Goal: Communication & Community: Answer question/provide support

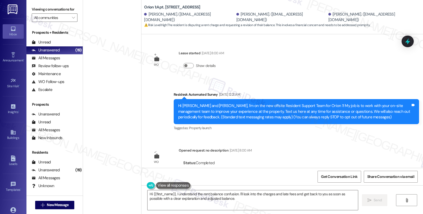
scroll to position [801, 0]
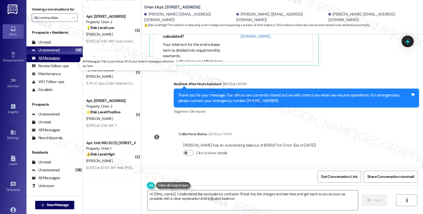
click at [57, 61] on div "All Messages" at bounding box center [46, 58] width 28 height 6
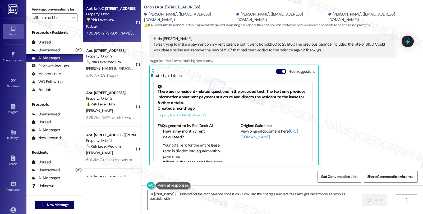
scroll to position [702, 0]
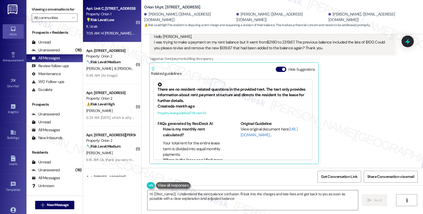
type textarea "Hi {{first_name}}, I understand the rent balance confusion. I'll look into the …"
click at [121, 24] on div "K. Ucak" at bounding box center [111, 26] width 50 height 7
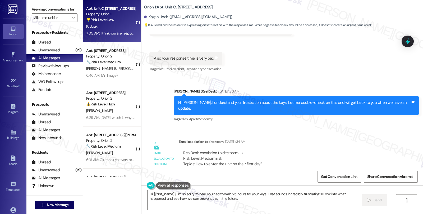
scroll to position [660, 0]
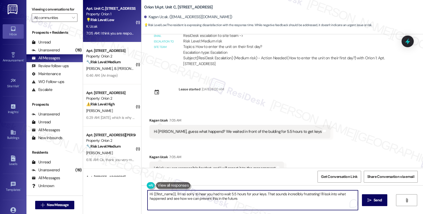
drag, startPoint x: 172, startPoint y: 194, endPoint x: 136, endPoint y: 193, distance: 35.7
click at [136, 193] on div "( 1 ) Apt. Unit C, 1320 W 37th St Property: Orion 1 💡 Risk Level: Low The resid…" at bounding box center [253, 107] width 340 height 214
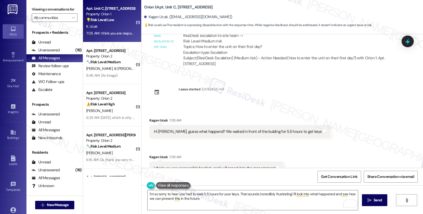
click at [150, 154] on div "Kagan Ucak 7:05 AM" at bounding box center [216, 157] width 134 height 7
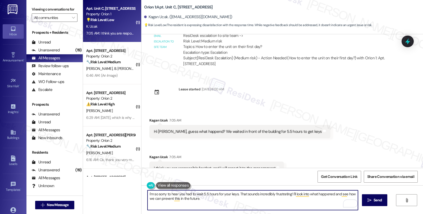
click at [234, 195] on textarea "I'm so sorry to hear you had to wait 5.5 hours for your keys. That sounds incre…" at bounding box center [252, 201] width 210 height 20
paste textarea "Kagan"
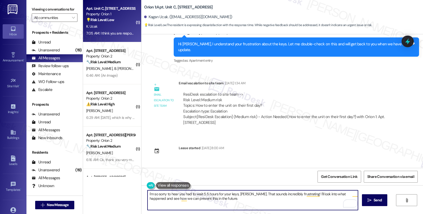
click at [299, 194] on textarea "I'm so sorry to hear you had to wait 5.5 hours for your keys, Kagan. That sound…" at bounding box center [252, 201] width 210 height 20
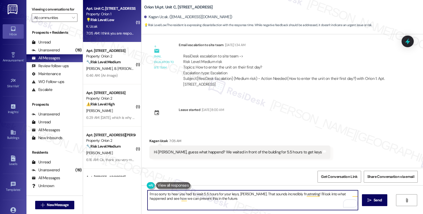
scroll to position [660, 0]
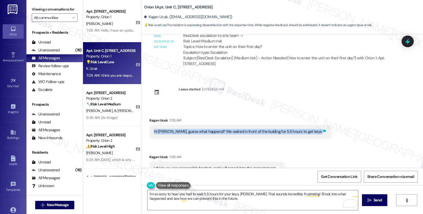
drag, startPoint x: 148, startPoint y: 120, endPoint x: 299, endPoint y: 123, distance: 150.3
click at [299, 125] on div "Hi Sarah, guess what happend? We waited in front of the bulding for 5.5 hours t…" at bounding box center [239, 131] width 181 height 13
copy div "Hi Sarah, guess what happend? We waited in front of the bulding for 5.5 hours t…"
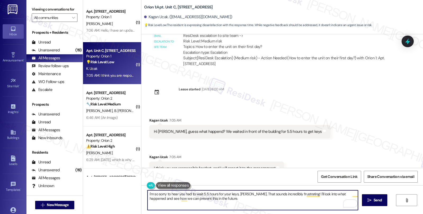
drag, startPoint x: 299, startPoint y: 194, endPoint x: 308, endPoint y: 201, distance: 11.4
click at [308, 201] on textarea "I'm so sorry to hear you had to wait 5.5 hours for your keys, Kagan. That sound…" at bounding box center [252, 201] width 210 height 20
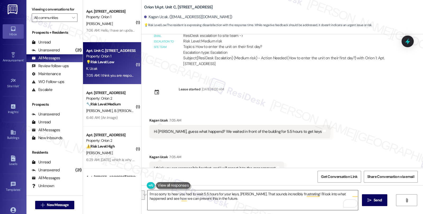
click at [302, 199] on textarea "I'm so sorry to hear you had to wait 5.5 hours for your keys, Kagan. That sound…" at bounding box center [252, 201] width 210 height 20
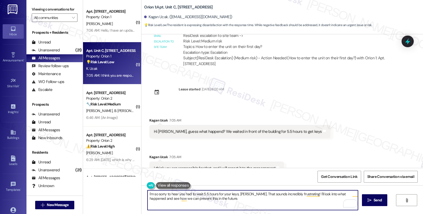
drag, startPoint x: 299, startPoint y: 194, endPoint x: 306, endPoint y: 201, distance: 9.3
click at [306, 201] on textarea "I'm so sorry to hear you had to wait 5.5 hours for your keys, Kagan. That sound…" at bounding box center [252, 201] width 210 height 20
paste textarea "Did anyone from the office or maintenance team communicate with you during that…"
type textarea "I'm so sorry to hear you had to wait 5.5 hours for your keys, [PERSON_NAME]. Th…"
click at [316, 193] on textarea "I'm so sorry to hear you had to wait 5.5 hours for your keys, [PERSON_NAME]. Th…" at bounding box center [252, 201] width 210 height 20
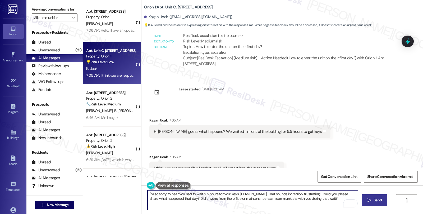
click at [377, 200] on span "Send" at bounding box center [377, 201] width 8 height 6
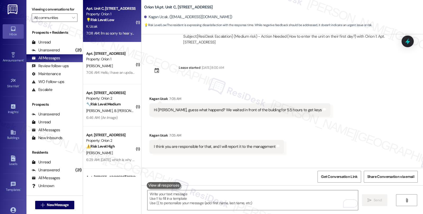
scroll to position [703, 0]
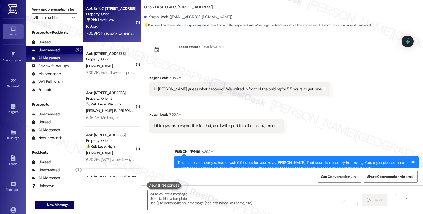
click at [55, 53] on div "Unanswered" at bounding box center [46, 51] width 28 height 6
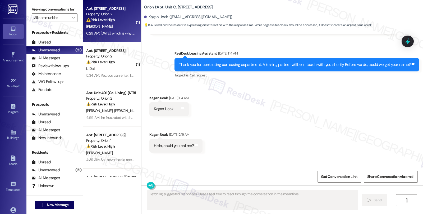
type textarea "Fetching suggested responses. Please feel free to read through the conversation…"
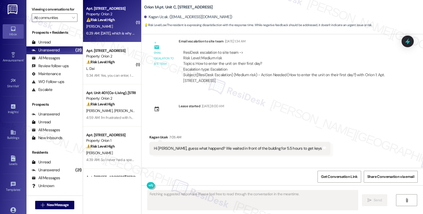
scroll to position [653, 0]
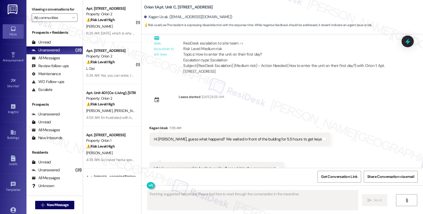
click at [112, 32] on div "6:29 AM: July 20th, which is why I already got the e-mail stating this line ite…" at bounding box center [198, 33] width 225 height 5
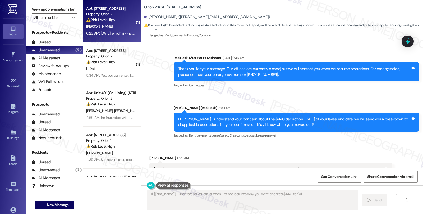
scroll to position [865, 0]
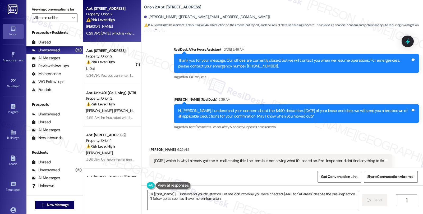
type textarea "Hi {{first_name}}, I understand your frustration. Let me look into why you were…"
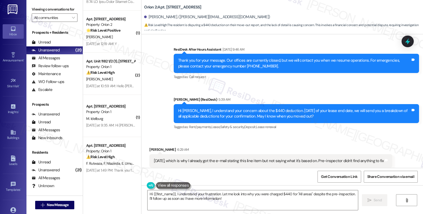
scroll to position [837, 0]
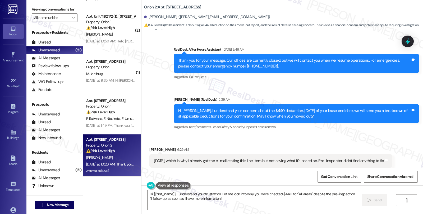
click at [124, 159] on div "A. Rivera" at bounding box center [111, 158] width 50 height 7
type textarea "Hi {{first_name}}, I understand your frustration. Let me look into why you were…"
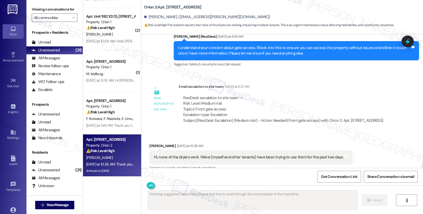
scroll to position [2394, 0]
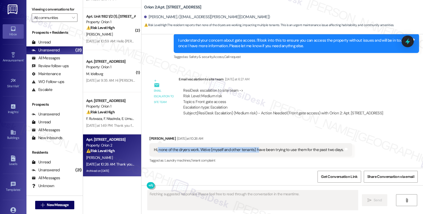
drag, startPoint x: 154, startPoint y: 149, endPoint x: 251, endPoint y: 151, distance: 97.5
click at [251, 151] on div "Hi, none of the dryers work. We've (myself and other tenants) have been trying …" at bounding box center [248, 150] width 189 height 6
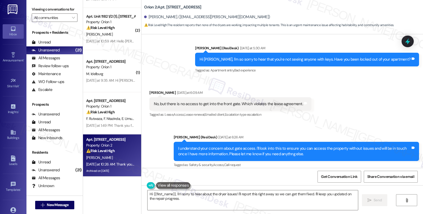
scroll to position [2277, 0]
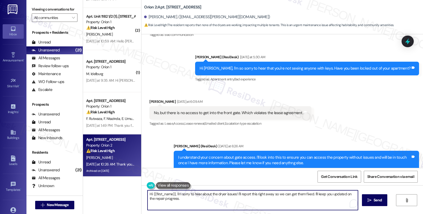
drag, startPoint x: 249, startPoint y: 195, endPoint x: 320, endPoint y: 201, distance: 71.3
click at [320, 201] on textarea "Hi {{first_name}}, I'm sorry to hear about the dryer issues! I'll report this r…" at bounding box center [252, 201] width 210 height 20
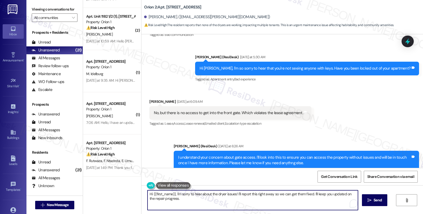
click at [255, 202] on textarea "Hi {{first_name}}, I'm sorry to hear about the dryer issues! I'll report this r…" at bounding box center [252, 201] width 210 height 20
drag, startPoint x: 238, startPoint y: 194, endPoint x: 242, endPoint y: 196, distance: 4.9
click at [242, 196] on textarea "Hi {{first_name}}, I'm sorry to hear about the dryer issues! I'll report this r…" at bounding box center [252, 201] width 210 height 20
click at [246, 204] on textarea "Hi {{first_name}}, I'm sorry to hear about the dryer issues! I'll report this r…" at bounding box center [252, 201] width 210 height 20
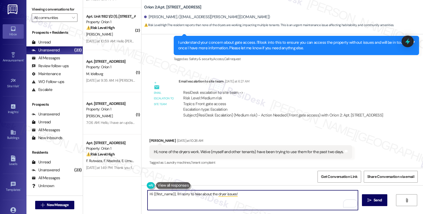
scroll to position [2444, 0]
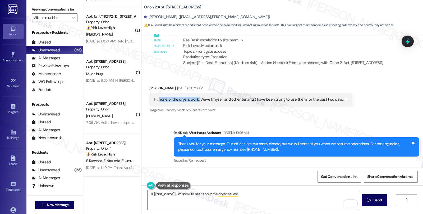
drag, startPoint x: 155, startPoint y: 99, endPoint x: 196, endPoint y: 101, distance: 41.8
click at [196, 101] on div "Hi, none of the dryers work. We've (myself and other tenants) have been trying …" at bounding box center [248, 100] width 189 height 6
copy div "none of the dryers work."
click at [240, 194] on textarea "Hi {{first_name}}, I'm sorry to hear about the dryer issues!" at bounding box center [252, 201] width 210 height 20
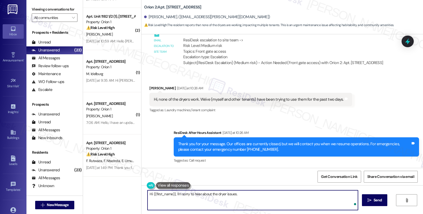
paste textarea "Do they turn on at all, or are they running but not drying the clothes?"
type textarea "Hi {{first_name}}, I'm sorry to hear about the dryer issues. Do they turn on at…"
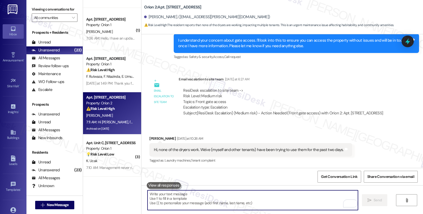
scroll to position [2481, 0]
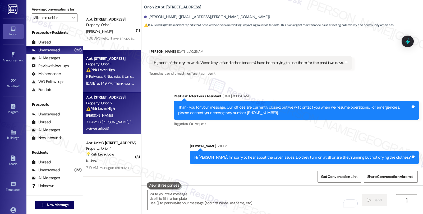
click at [124, 74] on div "F. Rutwaza F. Ntazinda E. Umugiraneza" at bounding box center [111, 76] width 50 height 7
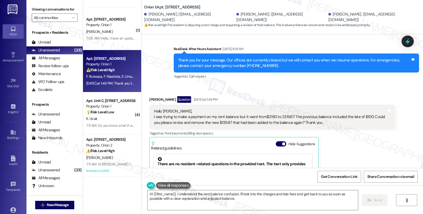
scroll to position [614, 0]
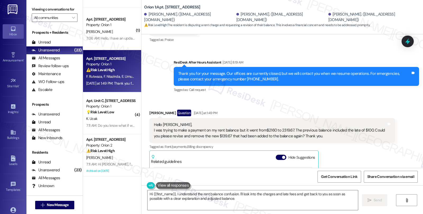
click at [149, 111] on div "Fidel Rutwaza Question Yesterday at 1:49 PM" at bounding box center [271, 114] width 245 height 8
copy div "Fidel"
click at [157, 195] on textarea "Hi {{first_name}}, I understand the rent balance confusion. I'll look into the …" at bounding box center [252, 201] width 210 height 20
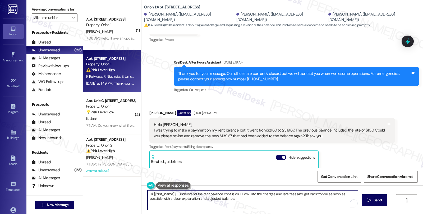
click at [157, 195] on textarea "Hi {{first_name}}, I understand the rent balance confusion. I'll look into the …" at bounding box center [252, 201] width 210 height 20
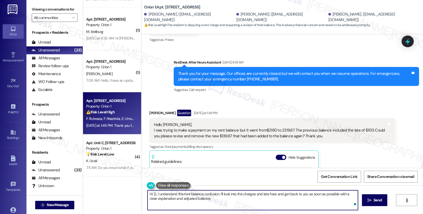
paste textarea "Fidel"
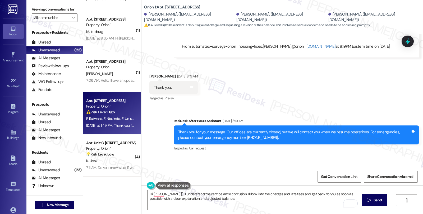
scroll to position [702, 0]
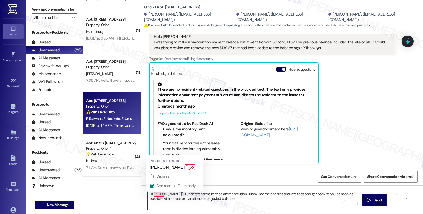
click at [158, 195] on textarea "Hi Fidel }}, I understand the rent balance confusion. I'll look into the charge…" at bounding box center [252, 201] width 210 height 20
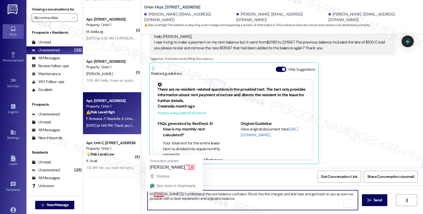
click at [158, 195] on textarea "Hi Fidel }}, I understand the rent balance confusion. I'll look into the charge…" at bounding box center [252, 201] width 210 height 20
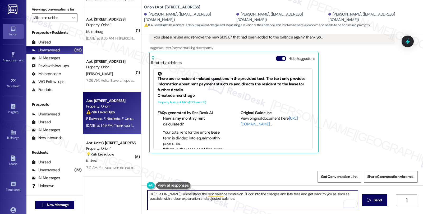
scroll to position [684, 0]
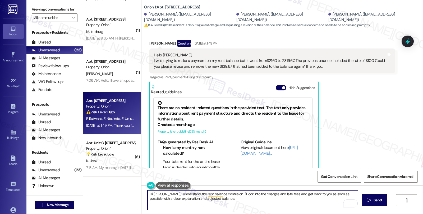
click at [242, 200] on textarea "Hi Fidel, I understand the rent balance confusion. I'll look into the charges a…" at bounding box center [252, 201] width 210 height 20
drag, startPoint x: 321, startPoint y: 194, endPoint x: 324, endPoint y: 200, distance: 6.9
click at [324, 200] on textarea "Hi Fidel, I understand the rent balance confusion. I'll look into the charges a…" at bounding box center [252, 201] width 210 height 20
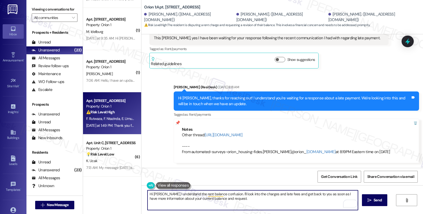
scroll to position [449, 0]
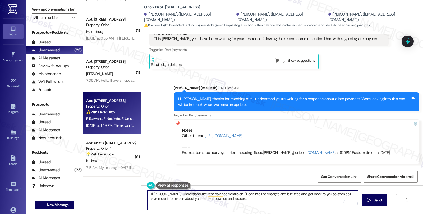
click at [249, 200] on textarea "Hi Fidel, I understand the rent balance confusion. I'll look into the charges a…" at bounding box center [252, 201] width 210 height 20
type textarea "Hi Fidel, I understand the rent balance confusion. I'll look into the charges a…"
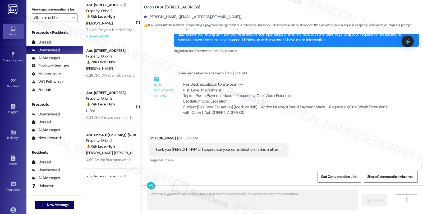
scroll to position [252, 0]
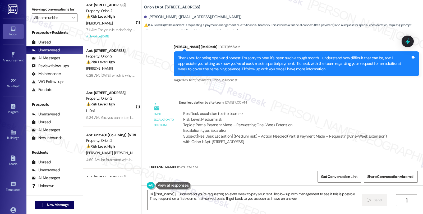
type textarea "Hi {{first_name}}, I understand you're requesting an extra week to pay your ren…"
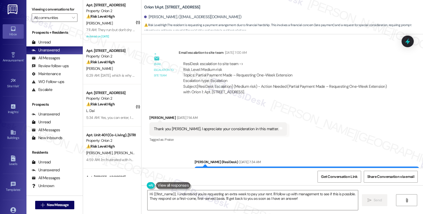
scroll to position [390, 0]
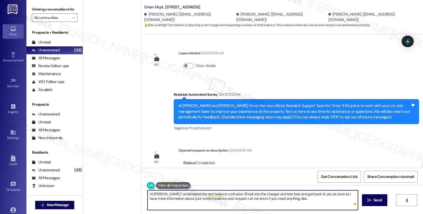
type textarea "Hi Fidel, I understand the rent balance confusion. I'll look into the charges a…"
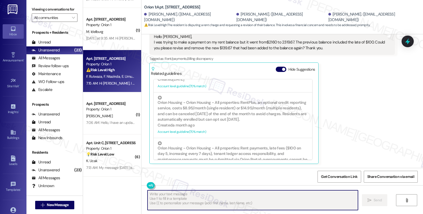
scroll to position [844, 0]
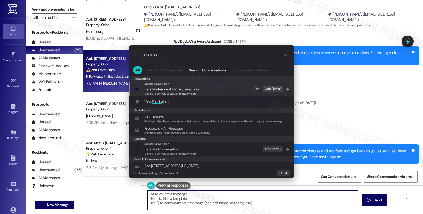
type input "escala"
click at [289, 201] on div ".cls-1{fill:#0a055f;}.cls-2{fill:#0cc4c4;} resideskLogoBlueOrange escala All Se…" at bounding box center [211, 107] width 423 height 214
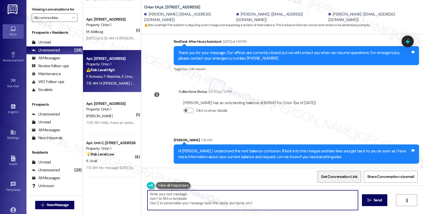
click at [335, 180] on span "Get Conversation Link" at bounding box center [339, 177] width 36 height 6
drag, startPoint x: 311, startPoint y: 18, endPoint x: 333, endPoint y: 18, distance: 21.9
click at [333, 18] on div "Fidel Rutwaza. (rfidok@yahoo.com)" at bounding box center [373, 17] width 91 height 11
copy div "Fidel Rutwaza"
click at [272, 202] on textarea "Hi {{first_name}}, I understand your concern about the rent balance increasing.…" at bounding box center [252, 201] width 210 height 20
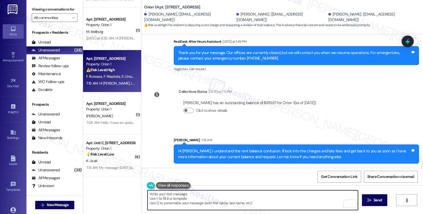
type textarea "Hi {{first_name}}, I understand your concern about the rent balance increasing.…"
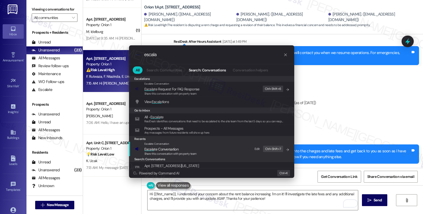
type input "escala"
click at [165, 150] on span "Escala te Conversation" at bounding box center [161, 149] width 34 height 5
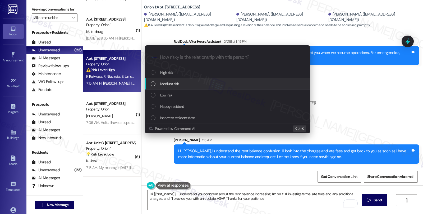
click at [170, 81] on span "Medium risk" at bounding box center [169, 84] width 18 height 6
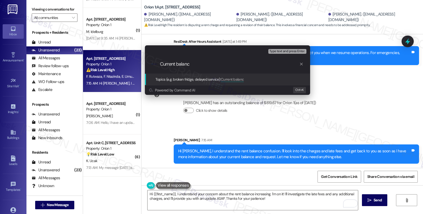
type input "Current balance"
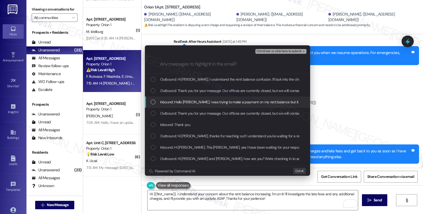
click at [170, 102] on span "Inbound: Hello Sarah, I was trying to make a payment on my rent balance but it …" at bounding box center [370, 102] width 421 height 6
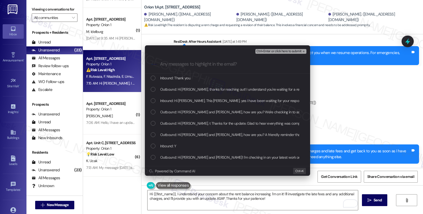
scroll to position [59, 0]
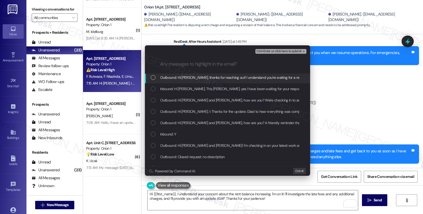
click at [271, 50] on span "Ctrl+Enter or click here to submit" at bounding box center [278, 52] width 45 height 4
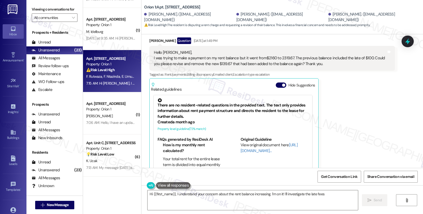
scroll to position [702, 0]
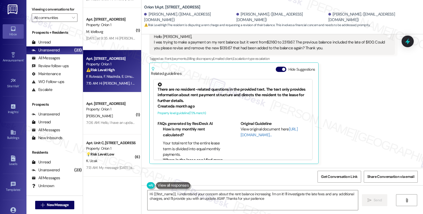
type textarea "Hi {{first_name}}, I understand your concern about the rent balance increasing.…"
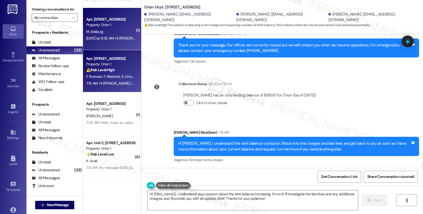
click at [118, 28] on div "Apt. Unit 4, 1155 W 36th Pl Property: Orion 1" at bounding box center [111, 22] width 50 height 12
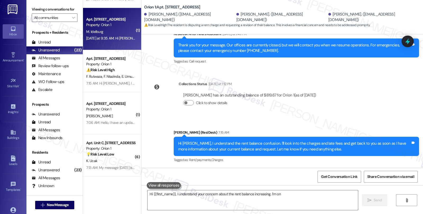
type textarea "Hi {{first_name}}, I understand your concern about the rent balance increasing.…"
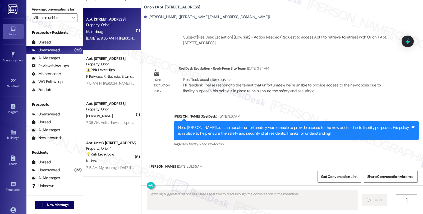
scroll to position [334, 0]
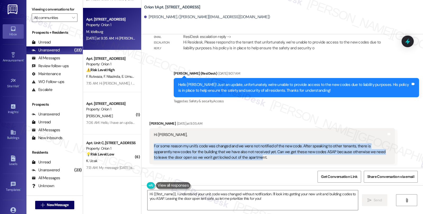
drag, startPoint x: 151, startPoint y: 146, endPoint x: 236, endPoint y: 159, distance: 86.4
click at [236, 159] on div "Hi Sarah, For some reason my unit's code was changed and we were not notified o…" at bounding box center [270, 146] width 232 height 28
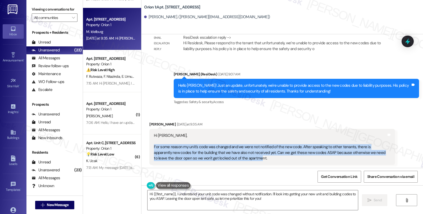
scroll to position [334, 0]
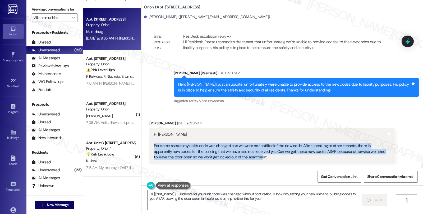
click at [165, 148] on div "Hi Sarah, For some reason my unit's code was changed and we were not notified o…" at bounding box center [270, 146] width 232 height 28
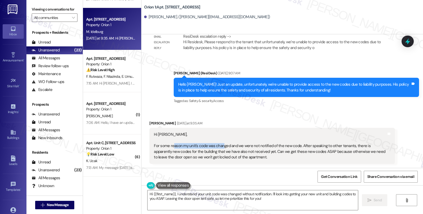
drag, startPoint x: 179, startPoint y: 147, endPoint x: 219, endPoint y: 147, distance: 40.7
click at [219, 147] on div "Hi Sarah, For some reason my unit's code was changed and we were not notified o…" at bounding box center [270, 146] width 232 height 28
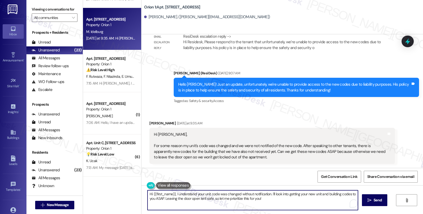
drag, startPoint x: 269, startPoint y: 194, endPoint x: 271, endPoint y: 199, distance: 5.7
click at [271, 199] on textarea "Hi {{first_name}}, I understand your unit code was changed without notification…" at bounding box center [252, 201] width 210 height 20
click at [157, 200] on textarea "Hi {{first_name}}, I understand your unit code was changed without notification…" at bounding box center [252, 201] width 210 height 20
click at [169, 199] on textarea "Hi {{first_name}}, I understand your unit code was changed without notification…" at bounding box center [252, 201] width 210 height 20
type textarea "Hi {{first_name}}, I understand your unit code was changed without notification…"
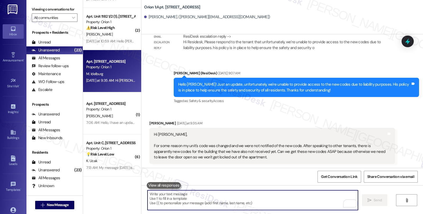
scroll to position [334, 0]
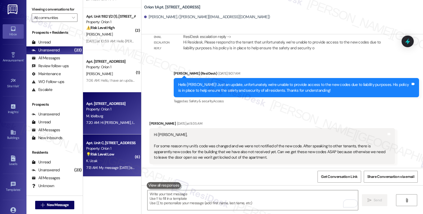
click at [121, 157] on div "💡 Risk Level: Low The resident is expressing dissatisfaction with the response …" at bounding box center [110, 155] width 49 height 6
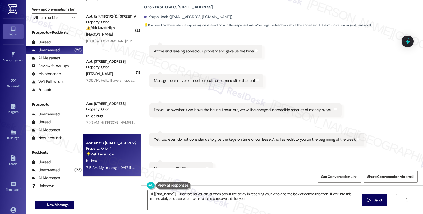
scroll to position [887, 0]
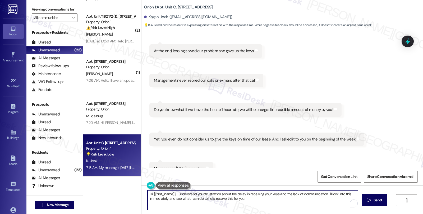
drag, startPoint x: 173, startPoint y: 195, endPoint x: 129, endPoint y: 195, distance: 43.3
click at [129, 195] on div "( 3 ) Apt. Unit 2, 1118 W 37th Dr Property: Orion 2 💡 Risk Level: Low The resid…" at bounding box center [253, 107] width 340 height 214
click at [298, 196] on textarea "I understand your frustration about the delay in receiving your keys and the la…" at bounding box center [252, 201] width 210 height 20
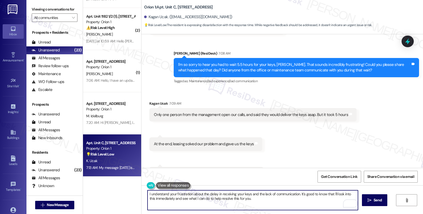
scroll to position [828, 0]
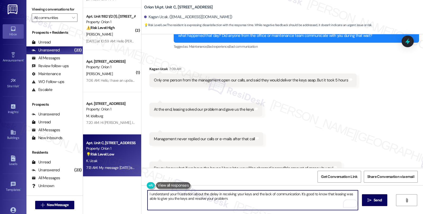
click at [239, 201] on textarea "I understand your frustration about the delay in receiving your keys and the la…" at bounding box center [252, 201] width 210 height 20
click at [226, 199] on textarea "I understand your frustration about the delay in receiving your keys and the la…" at bounding box center [252, 201] width 210 height 20
click at [286, 200] on textarea "I understand your frustration about the delay in receiving your keys and the la…" at bounding box center [252, 201] width 210 height 20
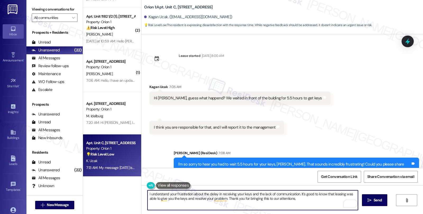
scroll to position [682, 0]
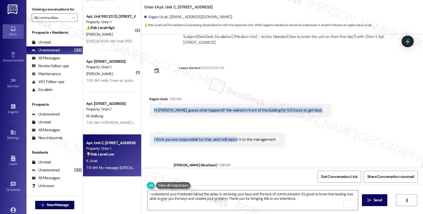
drag, startPoint x: 149, startPoint y: 99, endPoint x: 230, endPoint y: 134, distance: 88.0
click at [230, 134] on div "Received via SMS Kagan Ucak 7:05 AM Hi Sarah, guess what happend? We waited in …" at bounding box center [281, 118] width 281 height 66
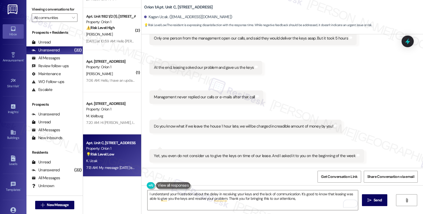
scroll to position [887, 0]
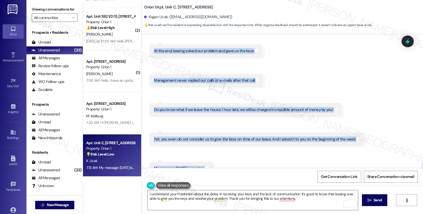
click at [221, 159] on div "Received via SMS Kagan Ucak 7:09 AM Only one person from the management open ou…" at bounding box center [281, 88] width 281 height 184
copy div "Hi Sarah, guess what happend? We waited in front of the bulding for 5.5 hours t…"
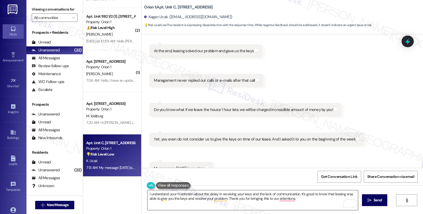
click at [210, 206] on textarea "I understand your frustration about the delay in receiving your keys and the la…" at bounding box center [252, 201] width 210 height 20
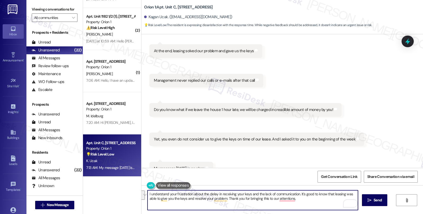
paste textarea "Kagan, I can only imagine how upsetting and exhausting it must have been to wai…"
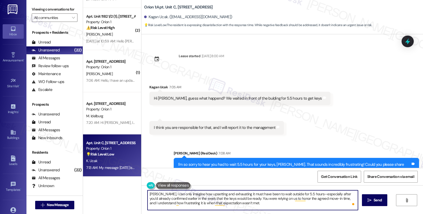
scroll to position [682, 0]
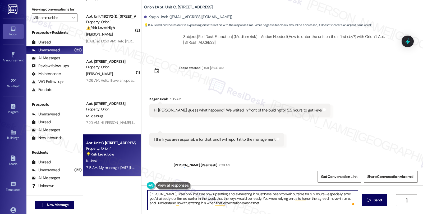
click at [303, 194] on textarea "Kagan, I can only imagine how upsetting and exhausting it must have been to wai…" at bounding box center [252, 201] width 210 height 20
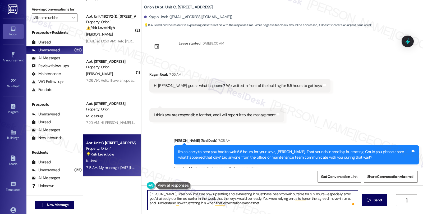
scroll to position [740, 0]
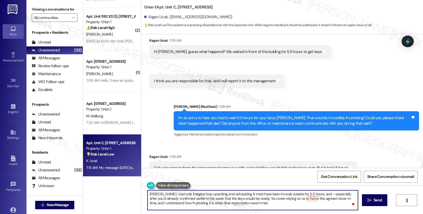
click at [337, 199] on textarea "Kagan, I can only imagine how upsetting and exhausting it must have been to wai…" at bounding box center [252, 201] width 210 height 20
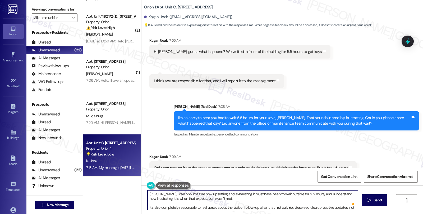
click at [238, 200] on textarea "Kagan, I can only imagine how upsetting and exhausting it must have been to wai…" at bounding box center [252, 201] width 210 height 20
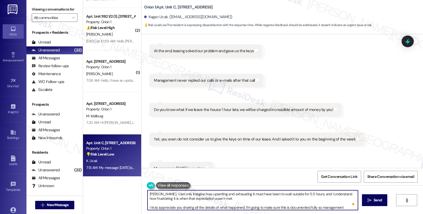
scroll to position [7, 0]
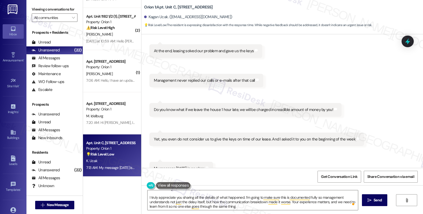
drag, startPoint x: 251, startPoint y: 172, endPoint x: 251, endPoint y: 175, distance: 2.9
click at [251, 172] on div "Get Conversation Link Share Conversation via email" at bounding box center [281, 176] width 281 height 17
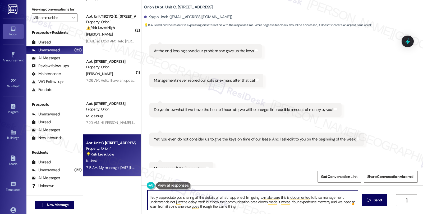
click at [241, 197] on textarea "Kagan, I can only imagine how upsetting and exhausting it must have been to wai…" at bounding box center [252, 201] width 210 height 20
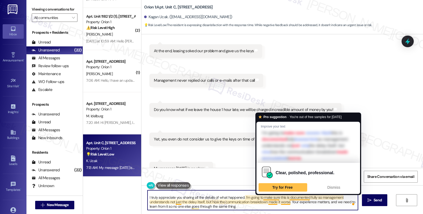
paste textarea "Your input is valuable to us as it helps us identify areas for improvement in s…"
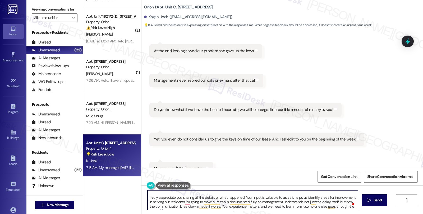
click at [253, 198] on textarea "Kagan, I can only imagine how upsetting and exhausting it must have been to wai…" at bounding box center [252, 201] width 210 height 20
click at [202, 203] on textarea "Kagan, I can only imagine how upsetting and exhausting it must have been to wai…" at bounding box center [252, 201] width 210 height 20
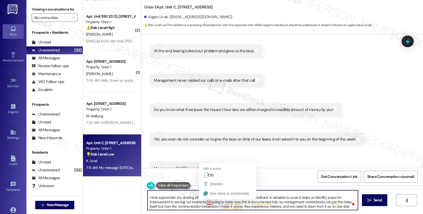
click at [203, 202] on textarea "Kagan, I can only imagine how upsetting and exhausting it must have been to wai…" at bounding box center [252, 201] width 210 height 20
click at [204, 202] on textarea "Kagan, I can only imagine how upsetting and exhausting it must have been to wai…" at bounding box center [252, 201] width 210 height 20
click at [241, 206] on textarea "Kagan, I can only imagine how upsetting and exhausting it must have been to wai…" at bounding box center [252, 201] width 210 height 20
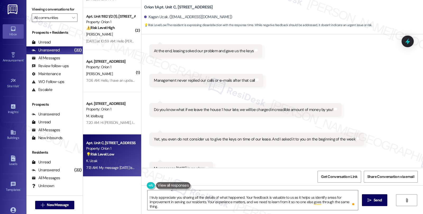
click at [271, 153] on div "Received via SMS Kagan Ucak 7:09 AM Only one person from the management open ou…" at bounding box center [281, 88] width 281 height 184
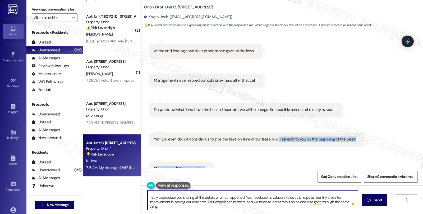
click at [204, 202] on textarea "Kagan, I can only imagine how upsetting and exhausting it must have been to wai…" at bounding box center [252, 201] width 210 height 20
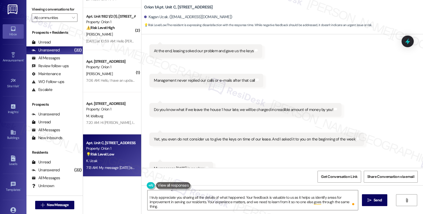
click at [255, 155] on div "Received via SMS Kagan Ucak 7:09 AM Only one person from the management open ou…" at bounding box center [281, 88] width 281 height 184
click at [205, 202] on textarea "Kagan, I can only imagine how upsetting and exhausting it must have been to wai…" at bounding box center [252, 201] width 210 height 20
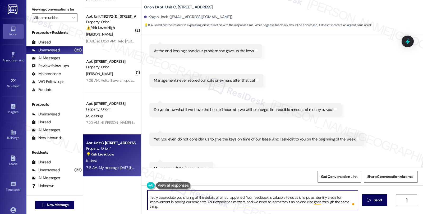
click at [205, 201] on textarea "Kagan, I can only imagine how upsetting and exhausting it must have been to wai…" at bounding box center [252, 201] width 210 height 20
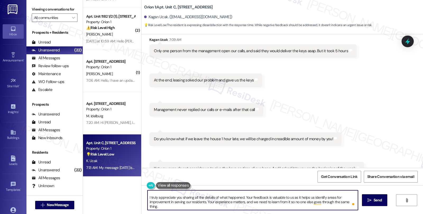
click at [205, 203] on textarea "Kagan, I can only imagine how upsetting and exhausting it must have been to wai…" at bounding box center [252, 201] width 210 height 20
click at [159, 208] on textarea "Kagan, I can only imagine how upsetting and exhausting it must have been to wai…" at bounding box center [252, 201] width 210 height 20
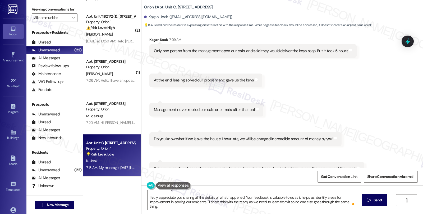
click at [268, 144] on div "Received via SMS Kagan Ucak 7:09 AM Only one person from the management open ou…" at bounding box center [281, 117] width 281 height 184
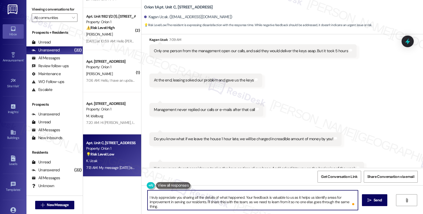
click at [172, 205] on textarea "Kagan, I can only imagine how upsetting and exhausting it must have been to wai…" at bounding box center [252, 201] width 210 height 20
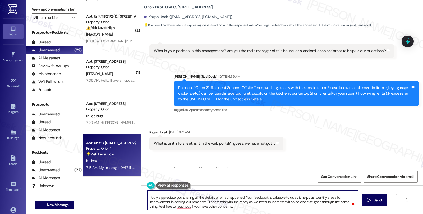
scroll to position [505, 0]
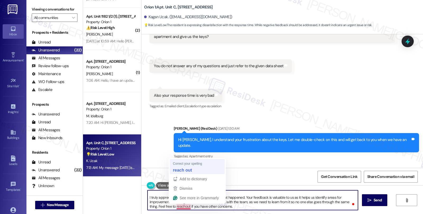
type textarea "Kagan, I can only imagine how upsetting and exhausting it must have been to wai…"
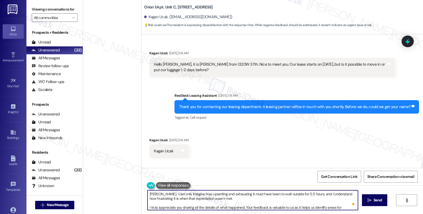
scroll to position [10, 0]
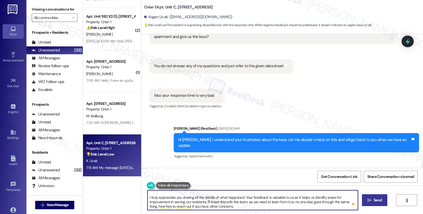
type textarea "Kagan, I can only imagine how upsetting and exhausting it must have been to wai…"
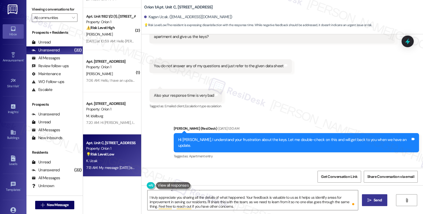
click at [373, 201] on span "Send" at bounding box center [377, 201] width 8 height 6
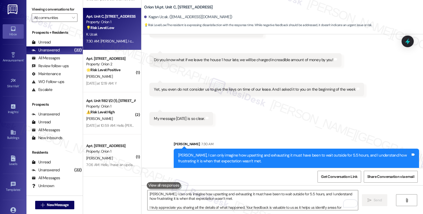
scroll to position [952, 0]
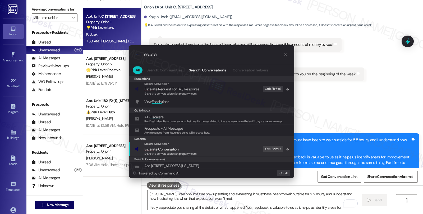
type input "escala"
click at [184, 149] on span "Escala te Conversation" at bounding box center [170, 150] width 52 height 6
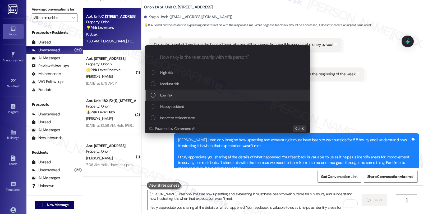
click at [175, 97] on div "Low risk" at bounding box center [228, 95] width 154 height 6
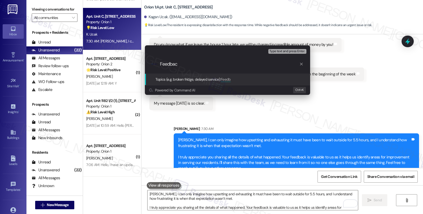
type input "Feedback"
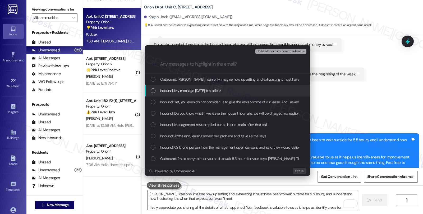
click at [179, 94] on div "Inbound: My message on monday is so clear." at bounding box center [227, 90] width 165 height 11
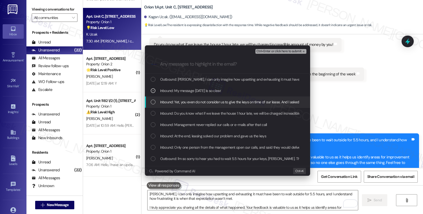
click at [179, 102] on span "Inbound: Yet, you even do not consider us to give the keys on time of our lease…" at bounding box center [258, 102] width 197 height 6
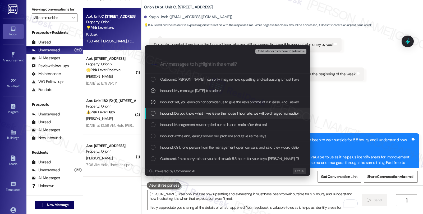
click at [177, 114] on span "Inbound: Do you know what if we leave the house 1 hour late, we will be charged…" at bounding box center [250, 114] width 180 height 6
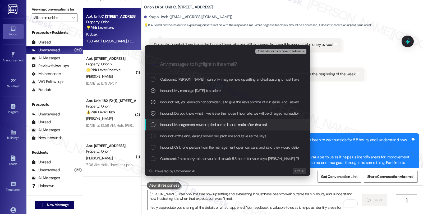
click at [177, 125] on span "Inbound: Management never replied our calls or e-mails after that call" at bounding box center [213, 125] width 107 height 6
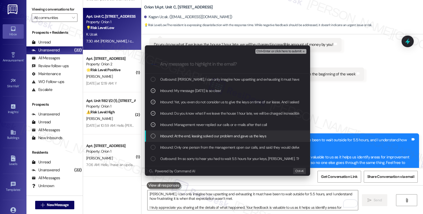
click at [177, 136] on span "Inbound: At the end, leasing solved our problem and gave us the keys" at bounding box center [213, 136] width 106 height 6
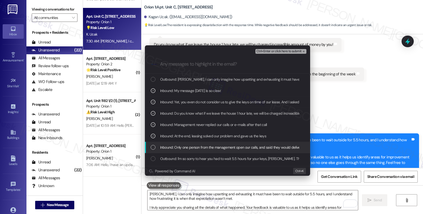
click at [176, 146] on span "Inbound: Only one person from the management open our calls, and said they woul…" at bounding box center [256, 148] width 193 height 6
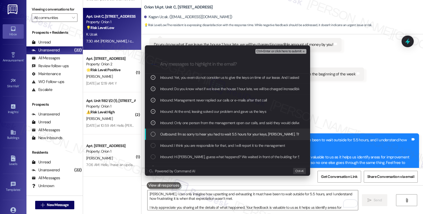
scroll to position [29, 0]
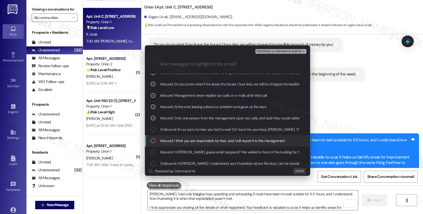
click at [182, 140] on span "Inbound: I think you are responsible for that, and I will report it to the mana…" at bounding box center [222, 141] width 125 height 6
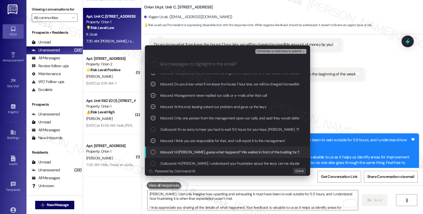
click at [182, 151] on span "Inbound: Hi Sarah, guess what happend? We waited in front of the bulding for 5.…" at bounding box center [245, 152] width 170 height 6
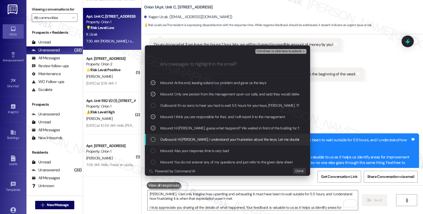
scroll to position [59, 0]
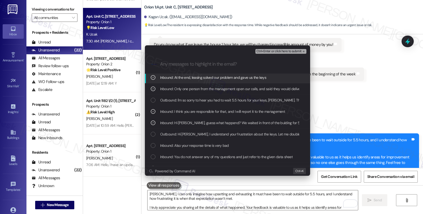
click at [275, 51] on span "Ctrl+Enter or click here to submit" at bounding box center [278, 52] width 45 height 4
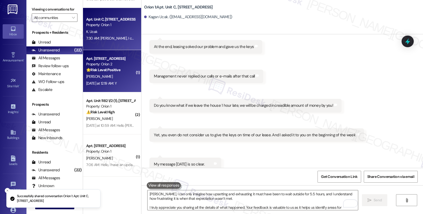
scroll to position [886, 0]
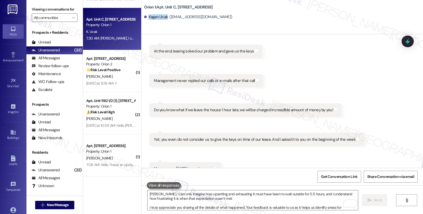
drag, startPoint x: 145, startPoint y: 17, endPoint x: 163, endPoint y: 19, distance: 18.1
click at [163, 19] on div "Kagan Ucak. ([EMAIL_ADDRESS][DOMAIN_NAME])" at bounding box center [188, 17] width 88 height 6
copy div "Kagan Ucak"
click at [339, 176] on span "Get Conversation Link" at bounding box center [339, 177] width 36 height 6
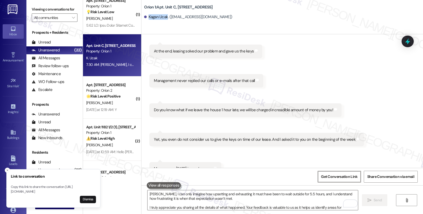
scroll to position [879, 0]
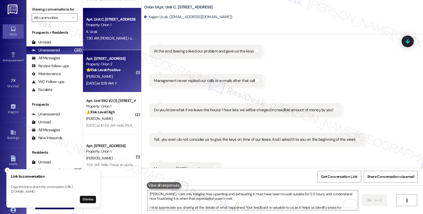
click at [120, 79] on div "D. Henderson" at bounding box center [111, 76] width 50 height 7
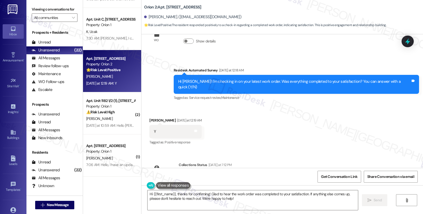
scroll to position [2335, 0]
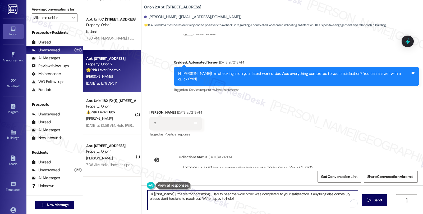
drag, startPoint x: 305, startPoint y: 195, endPoint x: 314, endPoint y: 200, distance: 10.3
click at [314, 200] on textarea "Hi {{first_name}}, thanks for confirming! Glad to hear the work order was compl…" at bounding box center [252, 201] width 210 height 20
paste textarea "We strive to make your experience here as smooth as possible, and your positive…"
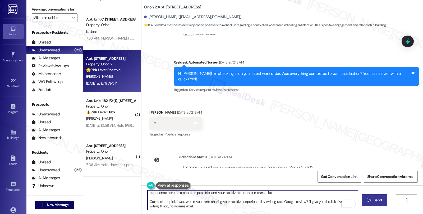
type textarea "Hi {{first_name}}, thanks for confirming! Glad to hear the work order was compl…"
click at [364, 201] on button " Send" at bounding box center [375, 201] width 26 height 12
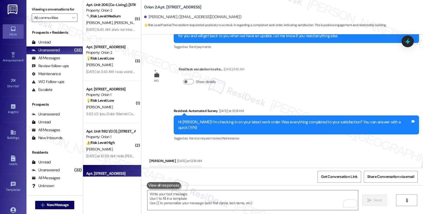
scroll to position [791, 0]
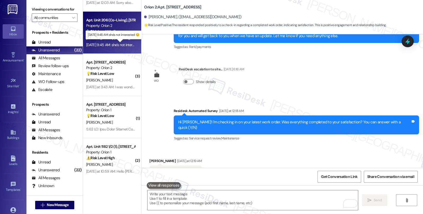
click at [122, 44] on div "Aug 09, 2025 at 9:45 AM: she's not interested 😔 Aug 09, 2025 at 9:45 AM: she's …" at bounding box center [116, 45] width 60 height 5
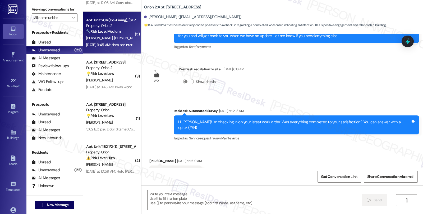
type textarea "Fetching suggested responses. Please feel free to read through the conversation…"
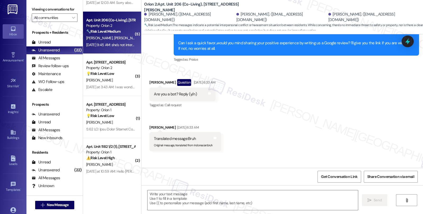
type textarea "Fetching suggested responses. Please feel free to read through the conversation…"
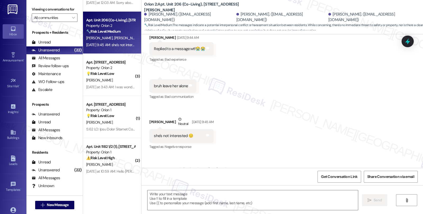
scroll to position [1369, 0]
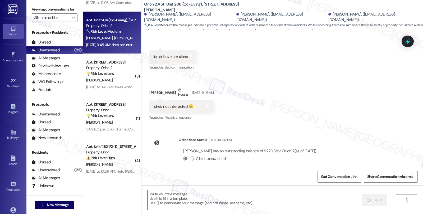
click at [191, 199] on textarea at bounding box center [252, 201] width 210 height 20
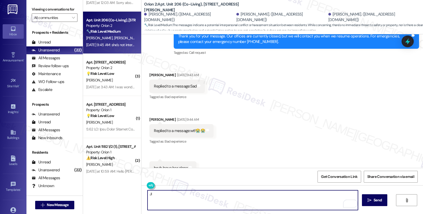
scroll to position [1251, 0]
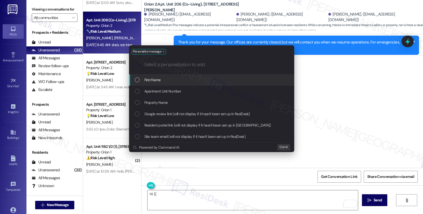
click at [204, 81] on div "First Name" at bounding box center [212, 80] width 154 height 6
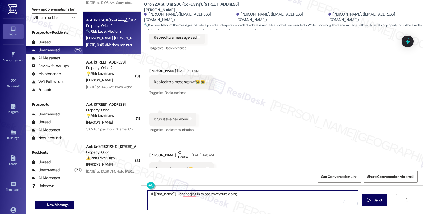
scroll to position [1369, 0]
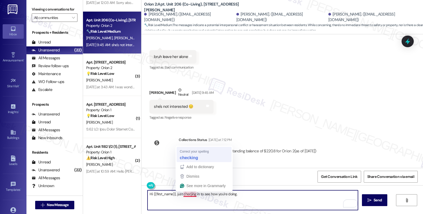
type textarea "Hi {{first_name}}, just checking in to see how you're doing."
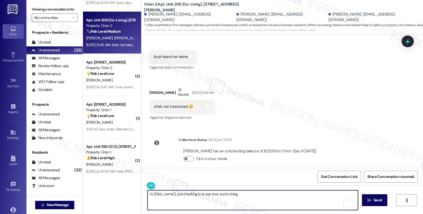
click at [239, 195] on textarea "Hi {{first_name}}, just checking in to see how you're doing." at bounding box center [252, 201] width 210 height 20
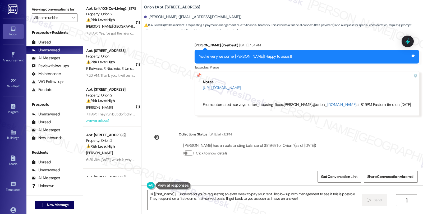
scroll to position [420, 0]
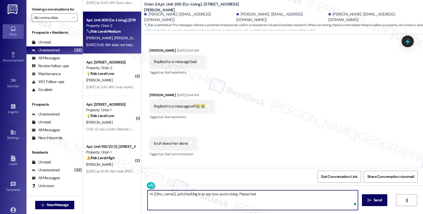
scroll to position [1251, 0]
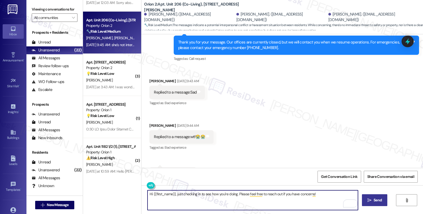
type textarea "Hi {{first_name}}, just checking in to see how you're doing. Please feel free t…"
click at [379, 197] on button " Send" at bounding box center [375, 201] width 26 height 12
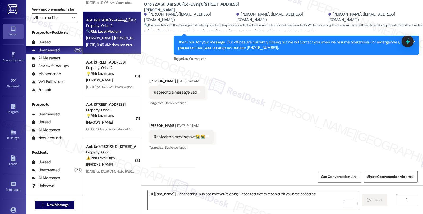
scroll to position [1320, 0]
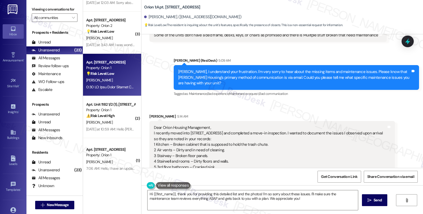
scroll to position [901, 0]
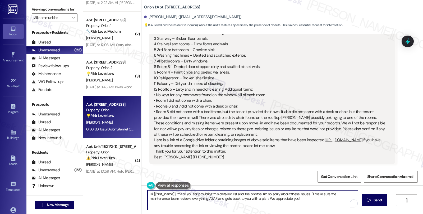
drag, startPoint x: 174, startPoint y: 195, endPoint x: 127, endPoint y: 189, distance: 47.3
click at [127, 189] on div "( 1 ) Apt. Unit 407 (Co-Living), 1421 W Adams Blvd Property: Orion 2 🔧 Risk Lev…" at bounding box center [253, 107] width 340 height 214
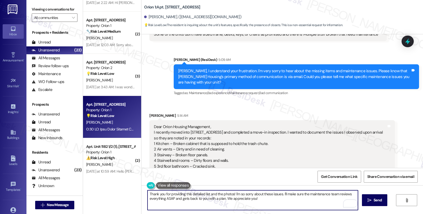
scroll to position [725, 0]
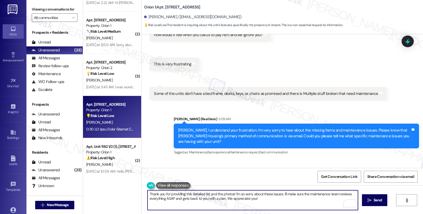
click at [231, 194] on textarea "Thank you for providing this detailed list and the photos! I'm so sorry about t…" at bounding box center [252, 201] width 210 height 20
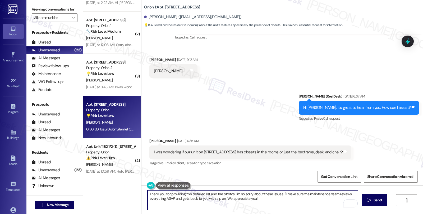
scroll to position [50, 0]
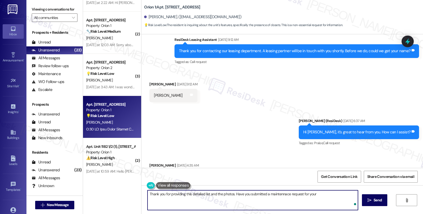
type textarea "Thank you for providing this detailed list and the photos. Have you submitted a…"
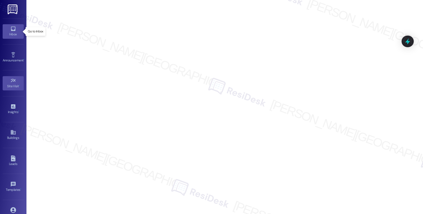
click at [11, 30] on icon at bounding box center [13, 29] width 4 height 4
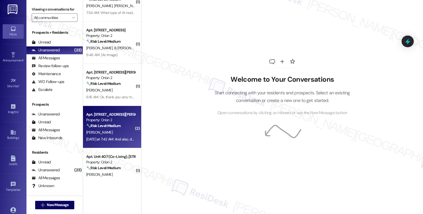
scroll to position [527, 0]
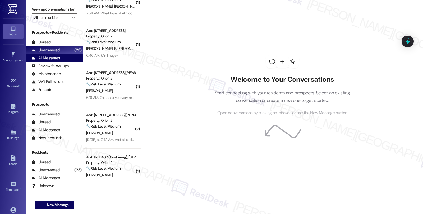
click at [56, 61] on div "All Messages" at bounding box center [46, 58] width 28 height 6
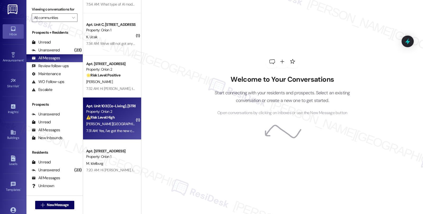
scroll to position [29, 0]
click at [120, 133] on div "7:31 AM: Yes, i've got the new code. Can you please confirm l'm on your mailing…" at bounding box center [111, 131] width 50 height 7
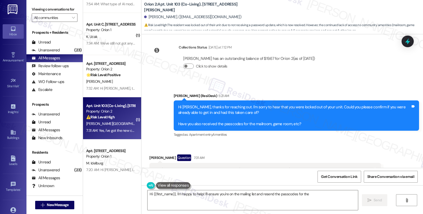
scroll to position [231, 0]
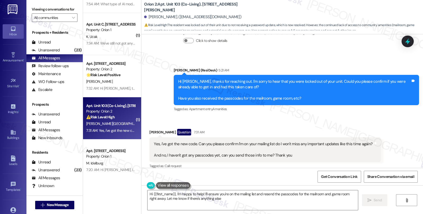
type textarea "Hi {{first_name}}, I'm happy to help! I'll ensure you're on the mailing list an…"
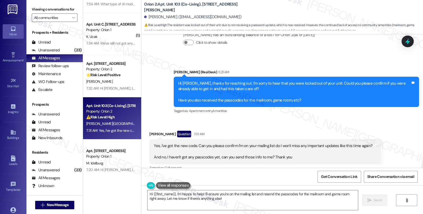
scroll to position [231, 0]
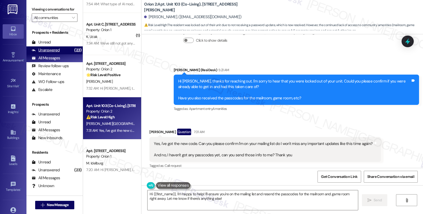
click at [53, 53] on div "Unanswered" at bounding box center [46, 51] width 28 height 6
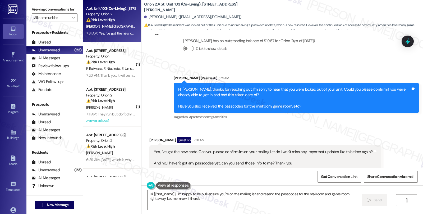
scroll to position [231, 0]
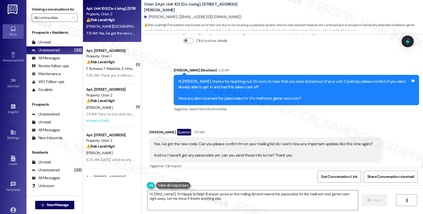
type textarea "Hi {{first_name}}, I'm happy to help! I'll ensure you're on the mailing list an…"
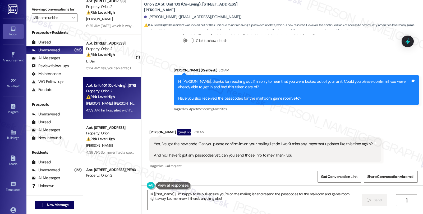
scroll to position [147, 0]
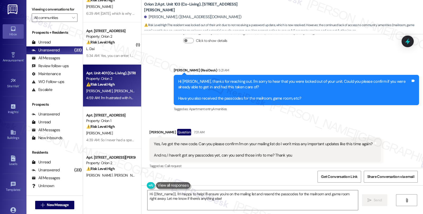
click at [127, 89] on div "A. Kunwar A. Kunwar" at bounding box center [111, 91] width 50 height 7
type textarea "Hi {{first_name}}, I'm happy to help! I'll ensure you're on the mailing list an…"
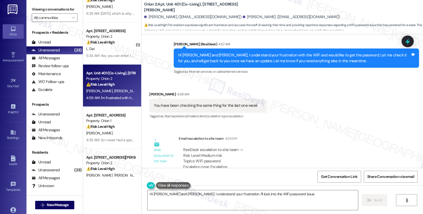
scroll to position [997, 0]
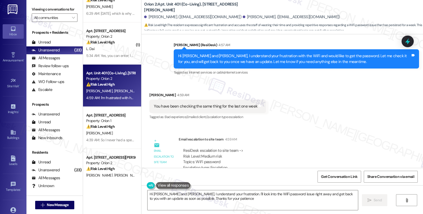
type textarea "Hi Aryaman and Aryan, I understand your frustration. I'll look into the WiFi pa…"
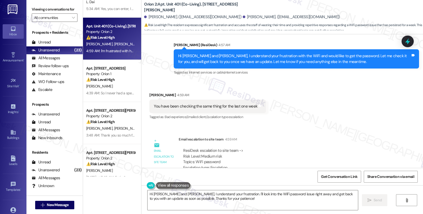
scroll to position [205, 0]
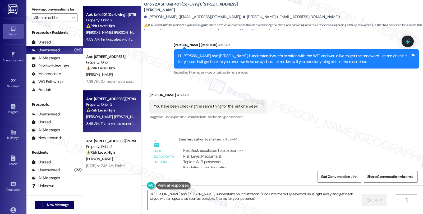
click at [142, 115] on span "S. Augustine" at bounding box center [155, 117] width 26 height 5
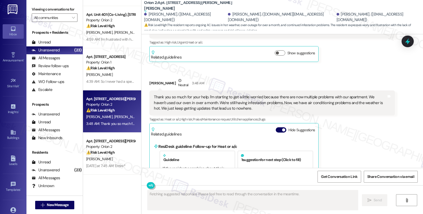
scroll to position [4478, 0]
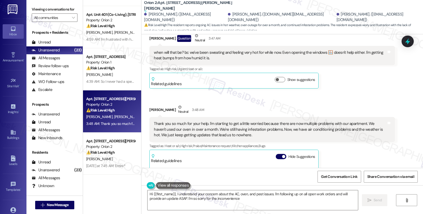
type textarea "Hi {{first_name}}, I understand your concern about the AC, oven, and pest issue…"
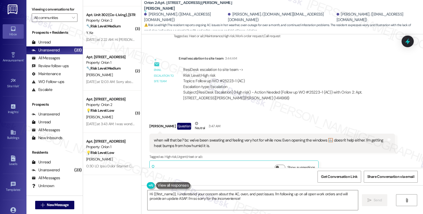
scroll to position [763, 0]
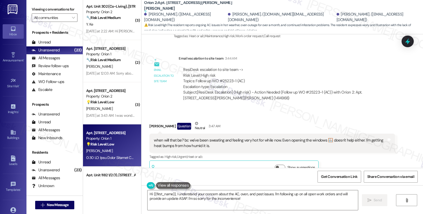
click at [124, 146] on div "💡 Risk Level: Low The resident is inquiring about the unit's features, specific…" at bounding box center [110, 145] width 49 height 6
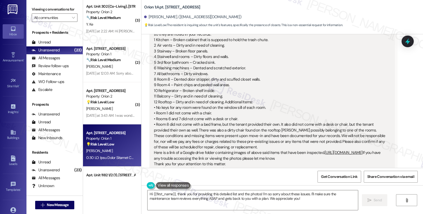
scroll to position [901, 0]
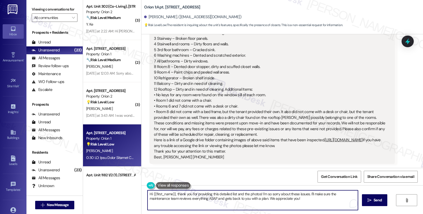
click at [257, 195] on textarea "Hi {{first_name}}, thank you for providing this detailed list and the photos! I…" at bounding box center [252, 201] width 210 height 20
click at [340, 193] on textarea "Hi {{first_name}}, thank you for providing this detailed list and the photos. H…" at bounding box center [252, 201] width 210 height 20
paste textarea "walk-through CHECKLIST?"
click at [152, 201] on textarea "Hi {{first_name}}, thank you for providing this detailed list and the photos. H…" at bounding box center [252, 201] width 210 height 20
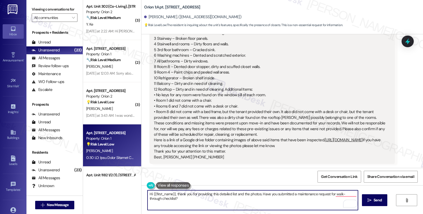
click at [194, 201] on textarea "Hi {{first_name}}, thank you for providing this detailed list and the photos. H…" at bounding box center [252, 201] width 210 height 20
click at [259, 193] on textarea "Hi {{first_name}}, thank you for providing this detailed list and the photos. H…" at bounding box center [252, 201] width 210 height 20
paste textarea "You need to submit the TENANT walk-through CHECKLIST within 3 days of your move…"
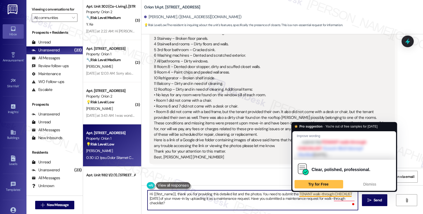
click at [304, 194] on textarea "Hi {{first_name}}, thank you for providing this detailed list and the photos. Y…" at bounding box center [252, 201] width 210 height 20
click at [299, 194] on textarea "Hi {{first_name}}, thank you for providing this detailed list and the photos. Y…" at bounding box center [252, 201] width 210 height 20
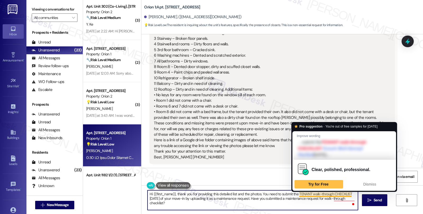
type textarea "Hi {{first_name}}, thank you for providing this detailed list and the photos. Y…"
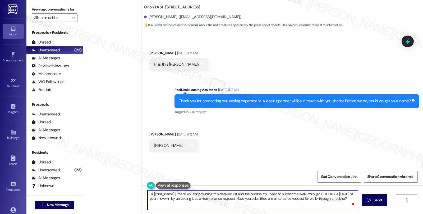
scroll to position [901, 0]
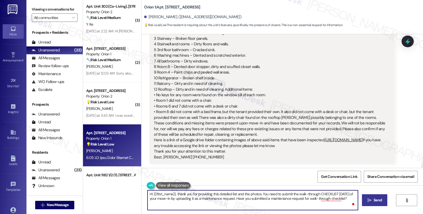
click at [367, 200] on icon "" at bounding box center [369, 201] width 4 height 4
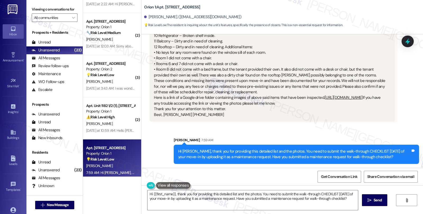
scroll to position [851, 0]
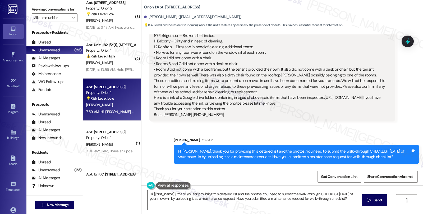
click at [147, 195] on textarea "Hi {{first_name}}, thanks for the detailed move-in inspection! To ensure everyt…" at bounding box center [252, 201] width 210 height 20
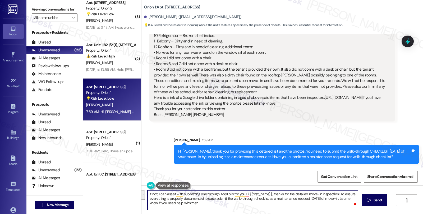
drag, startPoint x: 230, startPoint y: 197, endPoint x: 233, endPoint y: 204, distance: 8.4
click at [233, 204] on textarea "If not, I can assist with submitting one through AppFolio for you.Hi {{first_na…" at bounding box center [252, 201] width 210 height 20
click at [233, 196] on textarea "If not, I can assist with submitting one through AppFolio for you.Hi {{first_na…" at bounding box center [252, 201] width 210 height 20
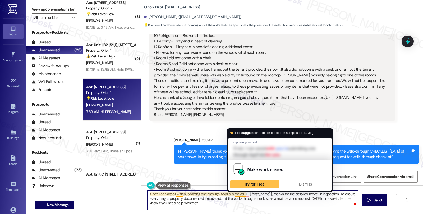
click at [231, 196] on textarea "If not, I can assist with submitting one through AppFolio for you.Hi {{first_na…" at bounding box center [252, 201] width 210 height 20
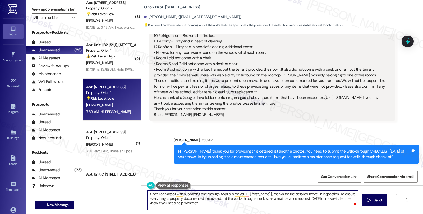
click at [205, 204] on textarea "If not, I can assist with submitting one through AppFolio for you.Hi {{first_na…" at bounding box center [252, 201] width 210 height 20
type textarea "If not, I can assist with submitting one through AppFolio."
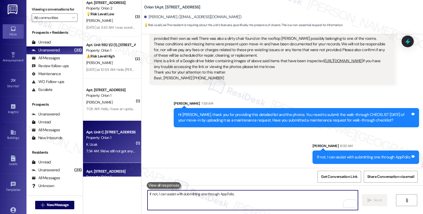
scroll to position [879, 0]
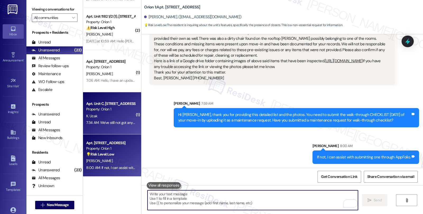
click at [109, 118] on div "K. Ucak" at bounding box center [111, 116] width 50 height 7
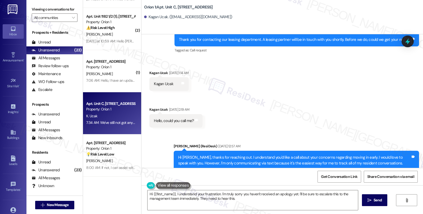
scroll to position [88, 0]
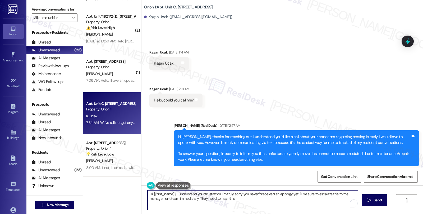
drag, startPoint x: 146, startPoint y: 194, endPoint x: 240, endPoint y: 201, distance: 93.5
click at [240, 201] on textarea "Hi {{first_name}}, I understand your frustration. I'm truly sorry you haven't r…" at bounding box center [252, 201] width 210 height 20
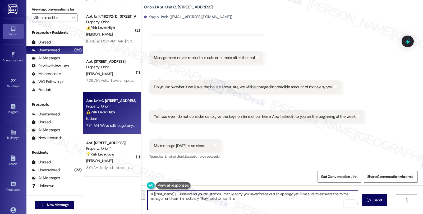
scroll to position [1064, 0]
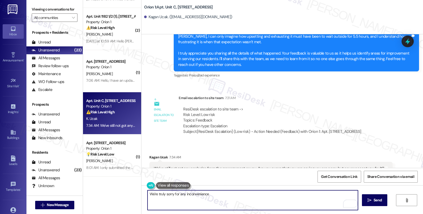
click at [177, 196] on textarea "We're truly sorry for any inconvenience" at bounding box center [252, 201] width 210 height 20
click at [209, 196] on textarea "We're truly sorry for the inconvenience" at bounding box center [252, 201] width 210 height 20
type textarea "We're truly sorry for the inconvenience this caused you."
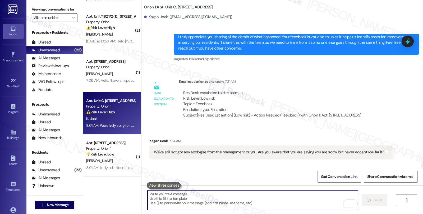
scroll to position [1100, 0]
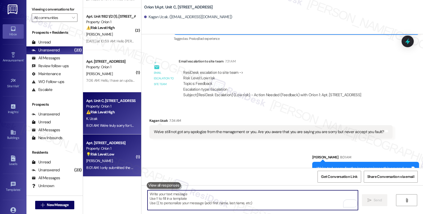
click at [126, 162] on div "[PERSON_NAME]" at bounding box center [111, 161] width 50 height 7
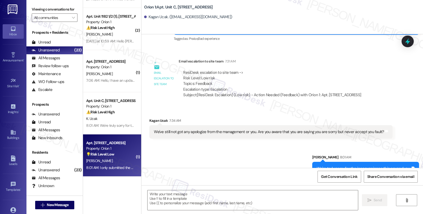
type textarea "Fetching suggested responses. Please feel free to read through the conversation…"
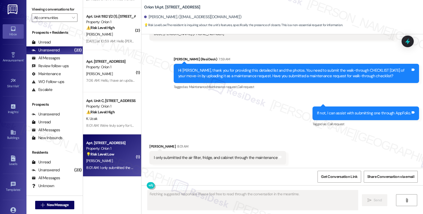
scroll to position [1025, 0]
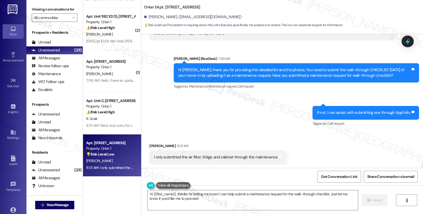
type textarea "Hi {{first_name}}, thanks for letting me know! I can help submit a maintenance …"
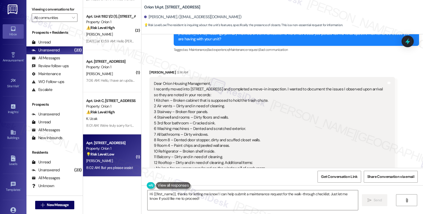
scroll to position [827, 0]
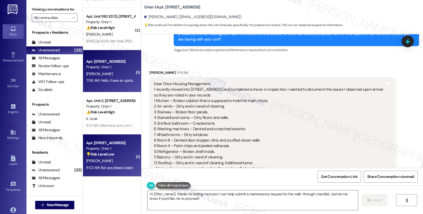
click at [133, 77] on div "Apt. [STREET_ADDRESS] Property: Orion 1 [PERSON_NAME] 7:06 AM: Hello, I have an…" at bounding box center [112, 71] width 58 height 42
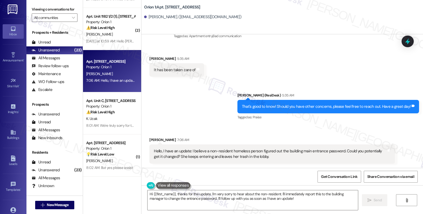
scroll to position [564, 0]
click at [159, 151] on div "Hello, I have an update: I believe a non-resident homeless person figured out t…" at bounding box center [270, 154] width 232 height 11
click at [177, 155] on div "Hello, I have an update: I believe a non-resident homeless person figured out t…" at bounding box center [270, 154] width 232 height 11
click at [259, 158] on div "Hello, I have an update: I believe a non-resident homeless person figured out t…" at bounding box center [270, 154] width 232 height 11
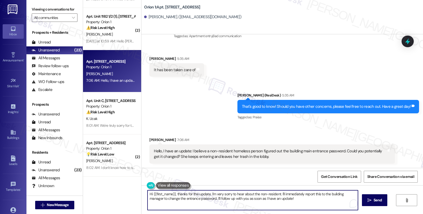
drag, startPoint x: 173, startPoint y: 194, endPoint x: 136, endPoint y: 194, distance: 37.8
click at [136, 194] on div "( 3 ) Apt. Unit 302 (Co-Living), 1421 W Adams Blvd Property: Orion 2 🔧 Risk Lev…" at bounding box center [253, 107] width 340 height 214
drag, startPoint x: 250, startPoint y: 194, endPoint x: 257, endPoint y: 199, distance: 8.7
click at [257, 199] on textarea "Thanks for the update. I'm very sorry to hear about the non-resident. I'll imme…" at bounding box center [252, 201] width 210 height 20
drag, startPoint x: 179, startPoint y: 199, endPoint x: 270, endPoint y: 200, distance: 91.1
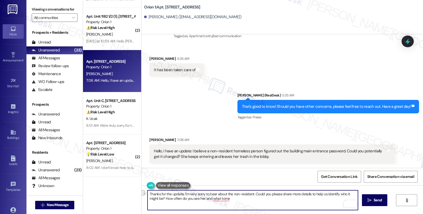
click at [270, 200] on textarea "Thanks for the update. I'm very sorry to hear about the non-resident. Could you…" at bounding box center [252, 201] width 210 height 20
type textarea "Thanks for the update. I'm very sorry to hear about the non-resident. Could you…"
click at [369, 202] on icon "" at bounding box center [369, 201] width 4 height 4
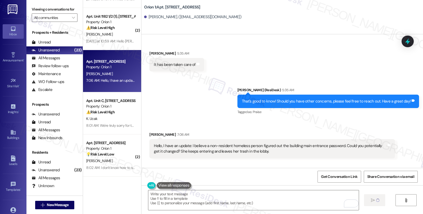
scroll to position [564, 0]
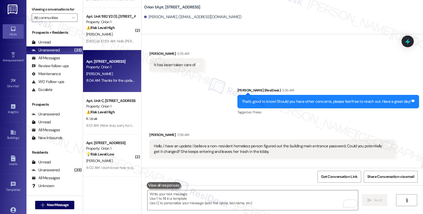
click at [129, 33] on div "[PERSON_NAME]" at bounding box center [111, 34] width 50 height 7
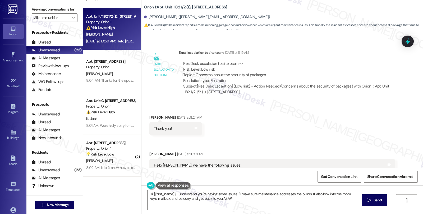
scroll to position [1103, 0]
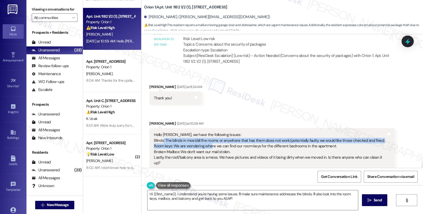
drag, startPoint x: 159, startPoint y: 141, endPoint x: 207, endPoint y: 144, distance: 47.6
click at [207, 144] on div "Hello Sarah, we have the following issues: Blinds: The blinds in most/all the r…" at bounding box center [270, 149] width 232 height 34
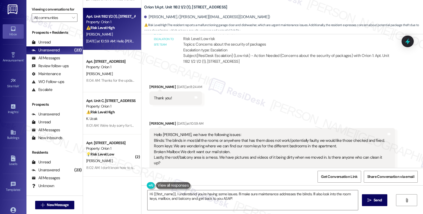
click at [165, 149] on div "Hello Sarah, we have the following issues: Blinds: The blinds in most/all the r…" at bounding box center [270, 149] width 232 height 34
drag, startPoint x: 172, startPoint y: 146, endPoint x: 232, endPoint y: 147, distance: 60.7
click at [232, 147] on div "Hello Sarah, we have the following issues: Blinds: The blinds in most/all the r…" at bounding box center [270, 149] width 232 height 34
drag, startPoint x: 178, startPoint y: 153, endPoint x: 236, endPoint y: 155, distance: 58.1
click at [236, 155] on div "Hello Sarah, we have the following issues: Blinds: The blinds in most/all the r…" at bounding box center [270, 149] width 232 height 34
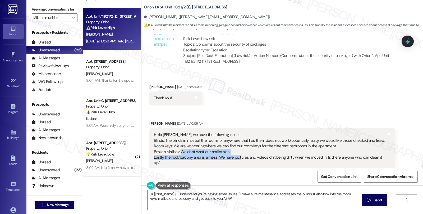
click at [177, 158] on div "Hello Sarah, we have the following issues: Blinds: The blinds in most/all the r…" at bounding box center [270, 149] width 232 height 34
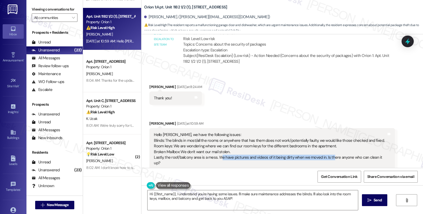
drag, startPoint x: 215, startPoint y: 157, endPoint x: 327, endPoint y: 160, distance: 112.0
click at [327, 160] on div "Hello Sarah, we have the following issues: Blinds: The blinds in most/all the r…" at bounding box center [270, 149] width 232 height 34
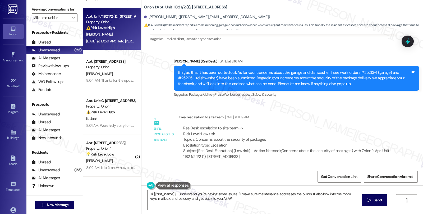
scroll to position [1015, 0]
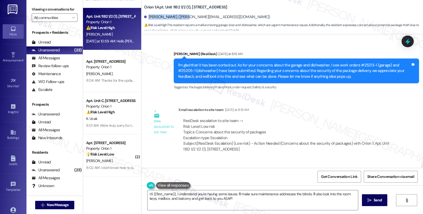
drag, startPoint x: 145, startPoint y: 17, endPoint x: 182, endPoint y: 18, distance: 37.0
click at [182, 18] on div "[PERSON_NAME]. ([PERSON_NAME][EMAIL_ADDRESS][DOMAIN_NAME])" at bounding box center [207, 17] width 126 height 6
copy div "Abdelaziz Abdelrhman."
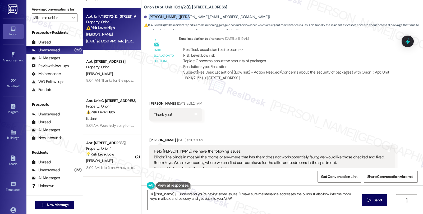
scroll to position [1103, 0]
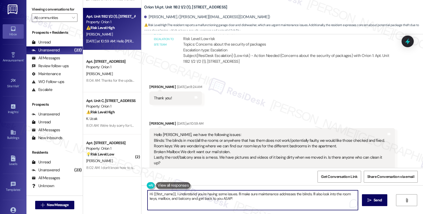
drag, startPoint x: 172, startPoint y: 194, endPoint x: 129, endPoint y: 194, distance: 43.0
click at [129, 194] on div "( 3 ) Apt. Unit 302 (Co-Living), 1421 W Adams Blvd Property: Orion 2 🔧 Risk Lev…" at bounding box center [253, 107] width 340 height 214
drag, startPoint x: 234, startPoint y: 194, endPoint x: 238, endPoint y: 200, distance: 7.0
click at [238, 200] on textarea "Hi {{first_name}}, I understand you're having some issues. I'll make sure maint…" at bounding box center [252, 201] width 210 height 20
click at [306, 194] on textarea "Hi {{first_name}}, I understand you're having some issues. To avoid confusion, …" at bounding box center [252, 201] width 210 height 20
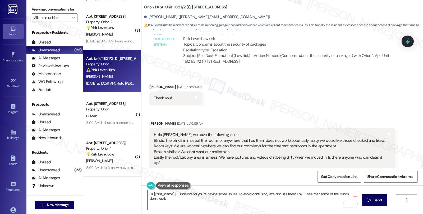
scroll to position [837, 0]
click at [378, 104] on div "Received via SMS Abdelaziz Abdelrhman Yesterday at 8:24 AM Thank you! Tags and …" at bounding box center [281, 123] width 281 height 102
click at [162, 202] on textarea "Hi {{first_name}}, I understand you're having some issues. To avoid confusion, …" at bounding box center [252, 201] width 210 height 20
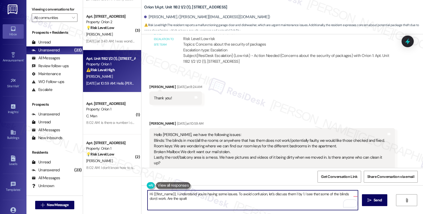
click at [173, 198] on textarea "Hi {{first_name}}, I understand you're having some issues. To avoid confusion, …" at bounding box center [252, 201] width 210 height 20
type textarea "Hi {{first_name}}, I understand you're having some issues. To avoid confusion, …"
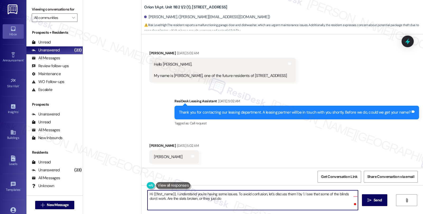
scroll to position [1103, 0]
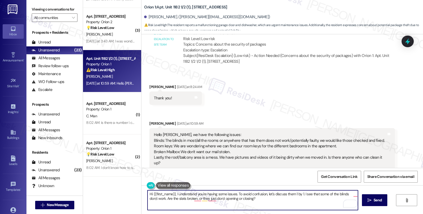
click at [210, 171] on div "Get Conversation Link Share Conversation via email" at bounding box center [281, 176] width 281 height 17
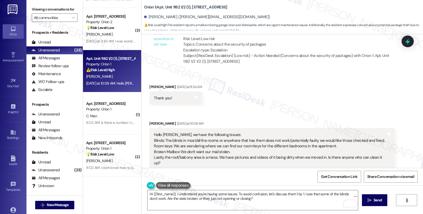
click at [197, 172] on div "Get Conversation Link Share Conversation via email" at bounding box center [281, 176] width 281 height 17
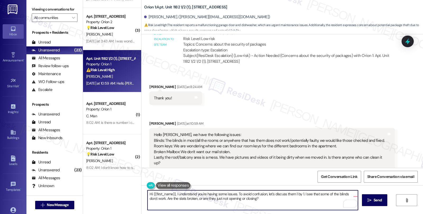
click at [276, 201] on textarea "Hi {{first_name}}, I understand you're having some issues. To avoid confusion, …" at bounding box center [252, 201] width 210 height 20
type textarea "Hi {{first_name}}, I understand you're having some issues. To avoid confusion, …"
click at [374, 199] on span "Send" at bounding box center [377, 201] width 8 height 6
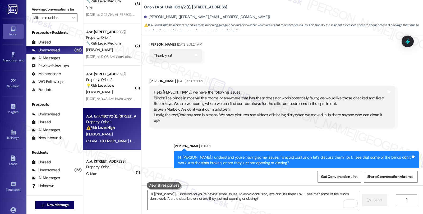
scroll to position [778, 0]
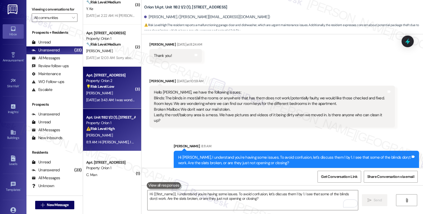
click at [123, 89] on div "Apt. [STREET_ADDRESS] Property: Orion 2 💡 Risk Level: Low The resident is inqui…" at bounding box center [111, 81] width 50 height 18
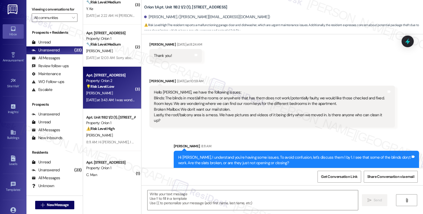
type textarea "Fetching suggested responses. Please feel free to read through the conversation…"
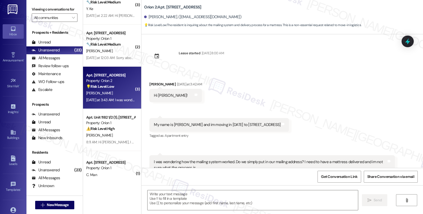
scroll to position [18, 0]
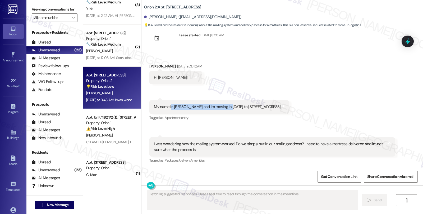
drag, startPoint x: 192, startPoint y: 107, endPoint x: 223, endPoint y: 109, distance: 31.5
click at [223, 109] on div "My name is [PERSON_NAME] and im moving in [DATE] to [STREET_ADDRESS]" at bounding box center [217, 107] width 126 height 6
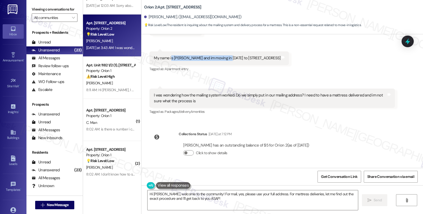
scroll to position [837, 0]
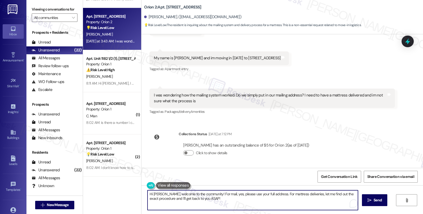
drag, startPoint x: 220, startPoint y: 195, endPoint x: 258, endPoint y: 205, distance: 39.2
click at [258, 205] on textarea "Hi [PERSON_NAME], welcome to the community! For mail, yes, please use your full…" at bounding box center [252, 201] width 210 height 20
paste textarea "Your mailing address can be found in your LEASE AGREEMENT or the UNIT INFO SHEE…"
click at [220, 194] on textarea "Hi [PERSON_NAME], welcome to the community! For mail, Your mailing address can …" at bounding box center [252, 201] width 210 height 20
click at [230, 199] on textarea "Hi [PERSON_NAME], welcome to the community! For mail, your mailing address can …" at bounding box center [252, 201] width 210 height 20
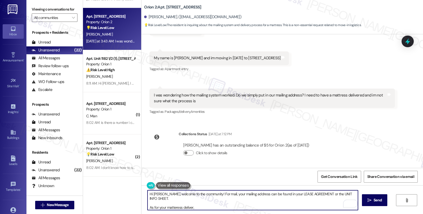
click at [189, 203] on textarea "Hi [PERSON_NAME], welcome to the community! For mail, your mailing address can …" at bounding box center [252, 201] width 210 height 20
click at [194, 202] on textarea "Hi [PERSON_NAME], welcome to the community! For mail, your mailing address can …" at bounding box center [252, 201] width 210 height 20
paste textarea "Unfortunately, early move-ins cannot be accommodated due to maintenance/repair …"
click at [281, 203] on textarea "Hi [PERSON_NAME], welcome to the community! For mail, your mailing address can …" at bounding box center [252, 201] width 210 height 20
click at [303, 203] on textarea "Hi [PERSON_NAME], welcome to the community! For mail, your mailing address can …" at bounding box center [252, 201] width 210 height 20
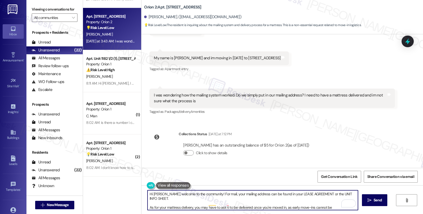
click at [223, 209] on textarea "Hi [PERSON_NAME], welcome to the community! For mail, your mailing address can …" at bounding box center [252, 201] width 210 height 20
click at [216, 209] on textarea "Hi [PERSON_NAME], welcome to the community! For mail, your mailing address can …" at bounding box center [252, 201] width 210 height 20
click at [270, 207] on textarea "Hi [PERSON_NAME], welcome to the community! For mail, your mailing address can …" at bounding box center [252, 201] width 210 height 20
paste textarea "[EMAIL_ADDRESS][DOMAIN_NAME]"
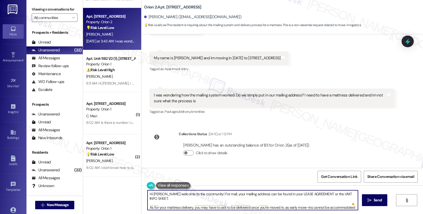
scroll to position [4, 0]
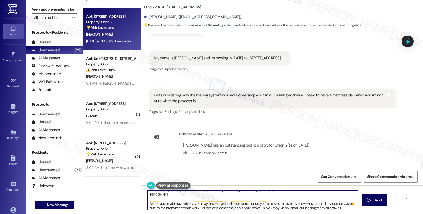
click at [206, 210] on textarea "Hi [PERSON_NAME], welcome to the community! For mail, your mailing address can …" at bounding box center [252, 201] width 210 height 20
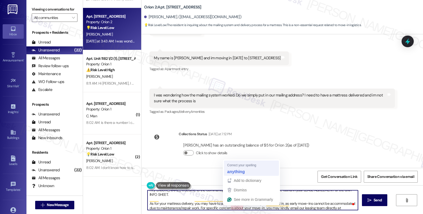
type textarea "Hi [PERSON_NAME], welcome to the community! For mail, your mailing address can …"
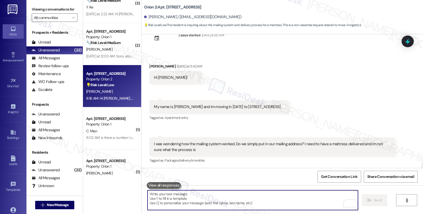
scroll to position [778, 0]
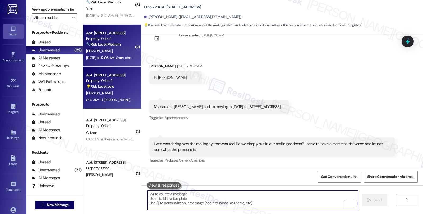
click at [112, 50] on div "[PERSON_NAME]" at bounding box center [111, 51] width 50 height 7
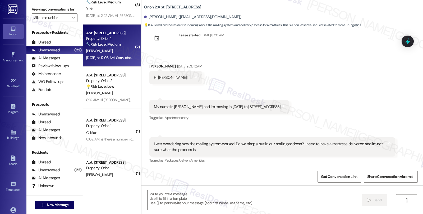
type textarea "Fetching suggested responses. Please feel free to read through the conversation…"
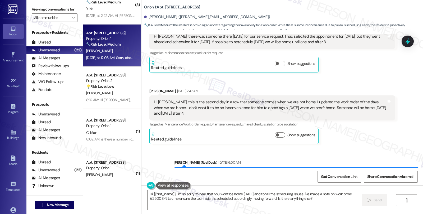
scroll to position [2331, 0]
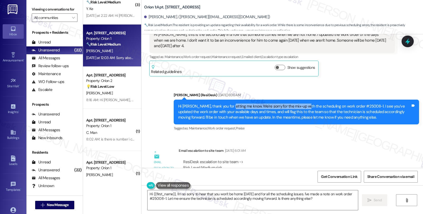
drag, startPoint x: 224, startPoint y: 87, endPoint x: 297, endPoint y: 87, distance: 72.6
click at [297, 104] on div "Hi [PERSON_NAME], thank you for letting me know. We're sorry for the mix-up wit…" at bounding box center [294, 112] width 232 height 17
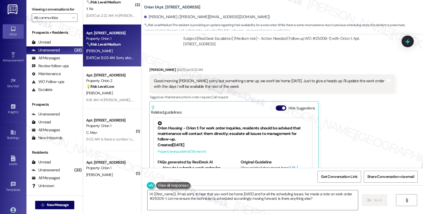
scroll to position [2478, 0]
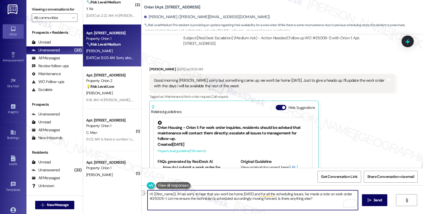
drag, startPoint x: 231, startPoint y: 194, endPoint x: 248, endPoint y: 195, distance: 18.0
click at [248, 195] on textarea "Hi {{first_name}}, I'm so sorry to hear that you won't be home [DATE] and for a…" at bounding box center [252, 201] width 210 height 20
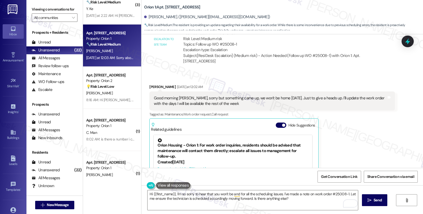
scroll to position [2448, 0]
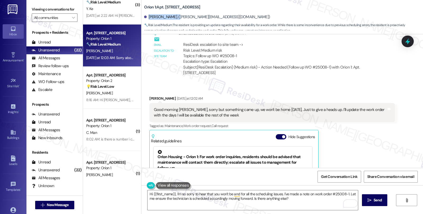
drag, startPoint x: 145, startPoint y: 16, endPoint x: 172, endPoint y: 19, distance: 27.9
click at [172, 19] on div "[PERSON_NAME]. ([PERSON_NAME][EMAIL_ADDRESS][DOMAIN_NAME])" at bounding box center [207, 17] width 126 height 6
copy div "[PERSON_NAME]"
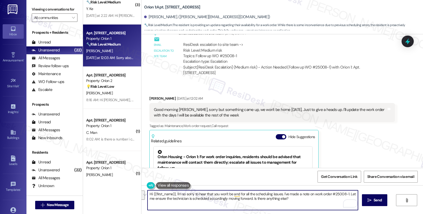
drag, startPoint x: 280, startPoint y: 193, endPoint x: 287, endPoint y: 199, distance: 8.8
click at [287, 199] on textarea "Hi {{first_name}}, I'm so sorry to hear that you won't be and for all the sched…" at bounding box center [252, 201] width 210 height 20
click at [345, 192] on textarea "Hi {{first_name}}, I'm so sorry to hear that you won't be and for all the sched…" at bounding box center [252, 201] width 210 height 20
type textarea "Hi {{first_name}}, I'm so sorry to hear that you won't be and for all the sched…"
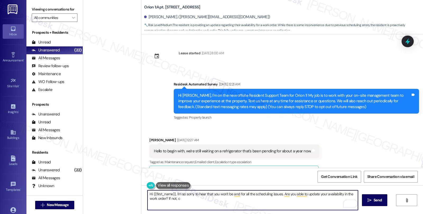
scroll to position [2448, 0]
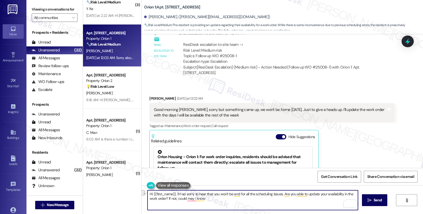
drag, startPoint x: 184, startPoint y: 199, endPoint x: 203, endPoint y: 201, distance: 19.1
click at [203, 201] on textarea "Hi {{first_name}}, I'm so sorry to hear that you won't be and for all the sched…" at bounding box center [252, 201] width 210 height 20
click at [227, 199] on textarea "Hi {{first_name}}, I'm so sorry to hear that you won't be and for all the sched…" at bounding box center [252, 201] width 210 height 20
type textarea "Hi {{first_name}}, I'm so sorry to hear that you won't be and for all the sched…"
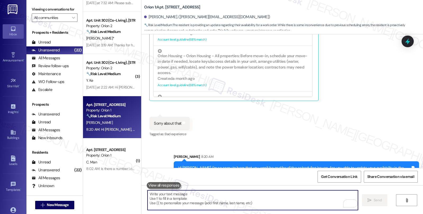
scroll to position [690, 0]
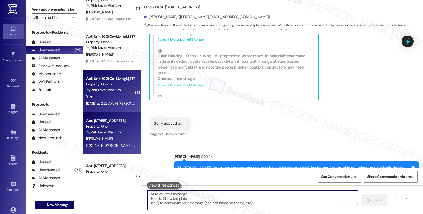
click at [120, 86] on div "Property: Orion 2" at bounding box center [110, 85] width 49 height 6
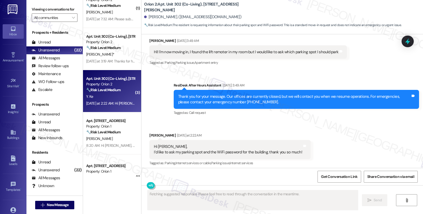
scroll to position [302, 0]
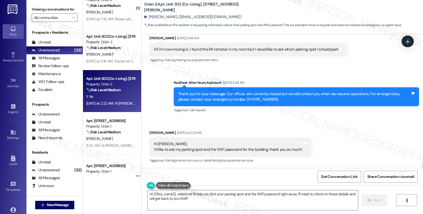
type textarea "Hi {{first_name}}, welcome! I'll help you find your parking spot and the WiFi p…"
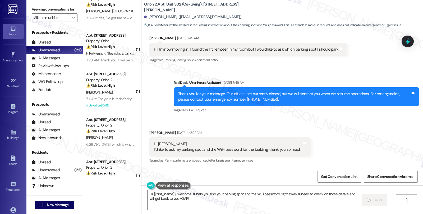
scroll to position [0, 0]
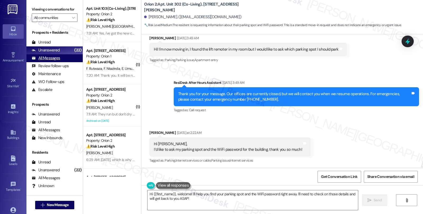
click at [54, 61] on div "All Messages" at bounding box center [46, 58] width 28 height 6
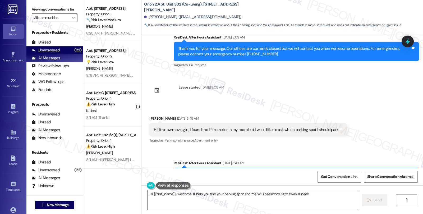
scroll to position [302, 0]
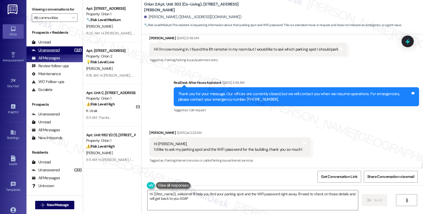
type textarea "Hi {{first_name}}, welcome! I'll help you find your parking spot and the WiFi p…"
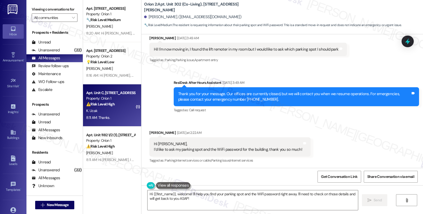
click at [99, 114] on div "K. Ucak" at bounding box center [111, 111] width 50 height 7
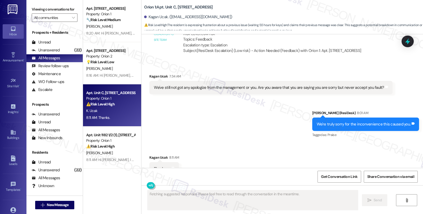
scroll to position [1145, 0]
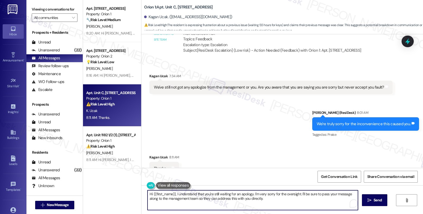
drag, startPoint x: 146, startPoint y: 194, endPoint x: 269, endPoint y: 205, distance: 123.3
click at [269, 205] on textarea "Hi {{first_name}}, I understand that you're still waiting for an apology. I'm v…" at bounding box center [252, 201] width 210 height 20
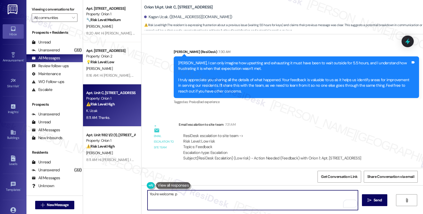
scroll to position [1028, 0]
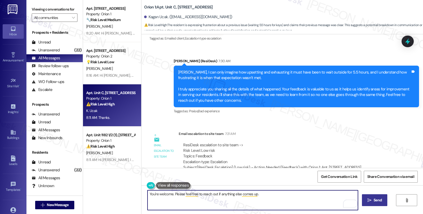
type textarea "You're welcome. Please feel free to reach out if anything else comes up."
click at [374, 199] on span "Send" at bounding box center [377, 201] width 8 height 6
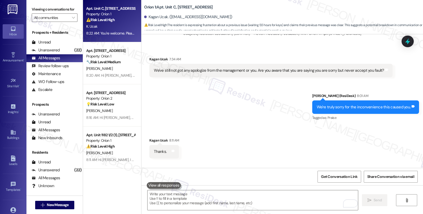
scroll to position [1182, 0]
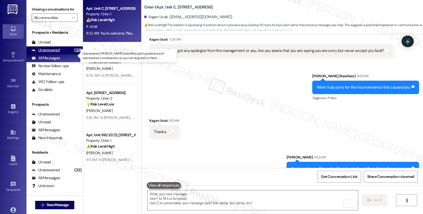
click at [60, 54] on div "Unanswered (22)" at bounding box center [54, 50] width 56 height 8
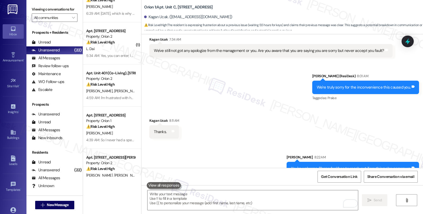
scroll to position [234, 0]
